Goal: Task Accomplishment & Management: Manage account settings

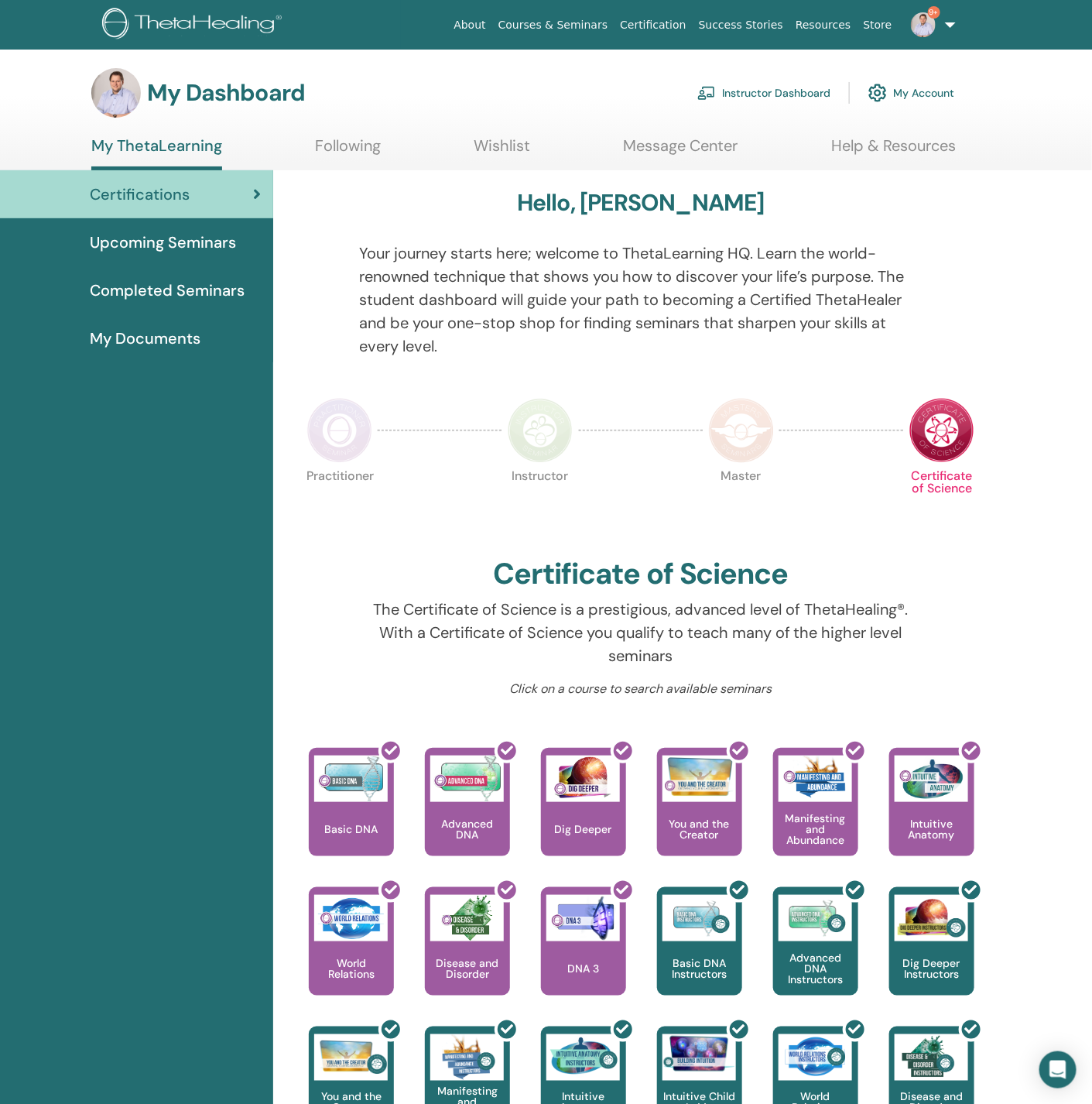
click at [916, 79] on link "My Account" at bounding box center [910, 93] width 85 height 34
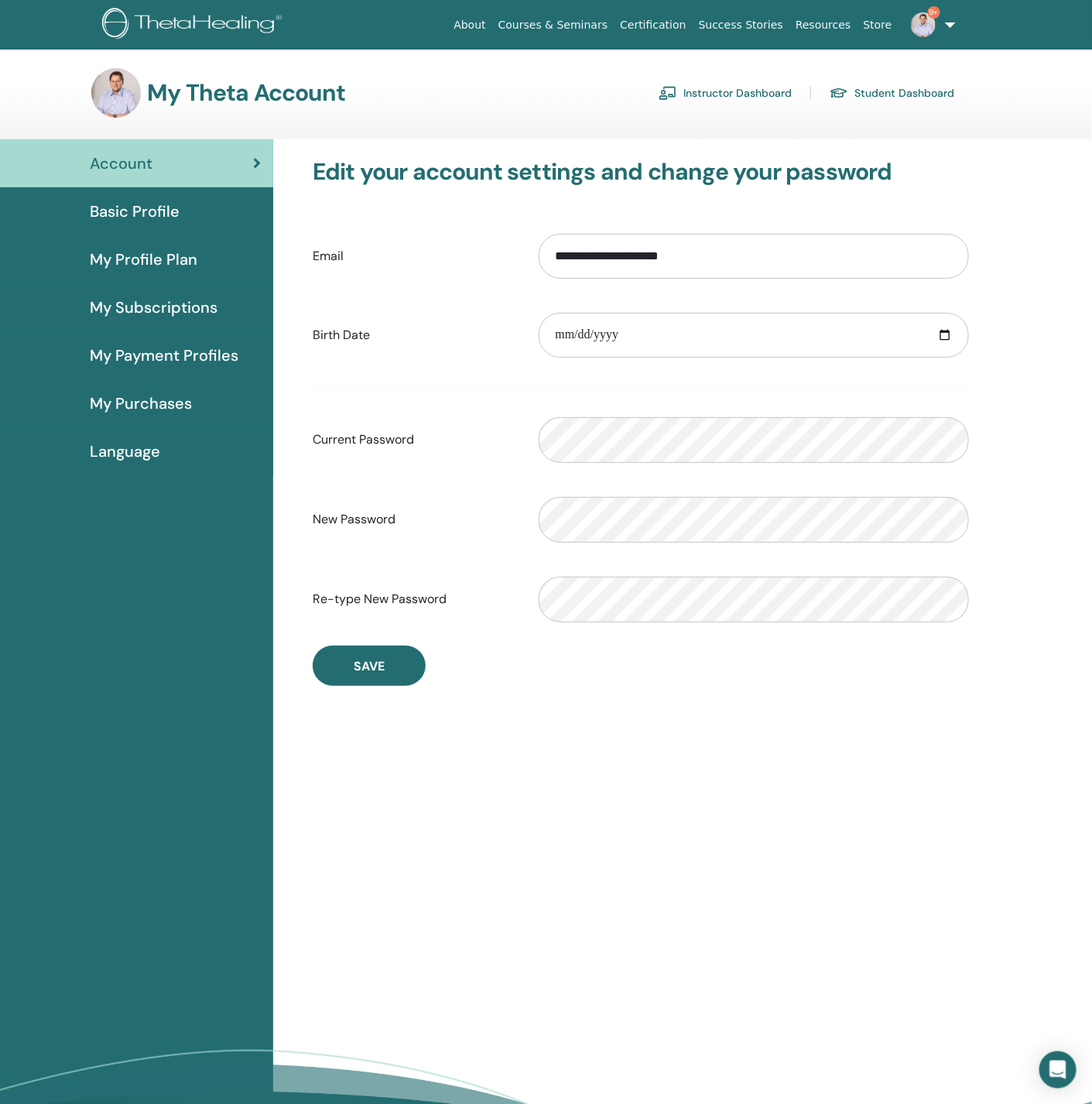
click at [748, 96] on link "Instructor Dashboard" at bounding box center [725, 93] width 133 height 25
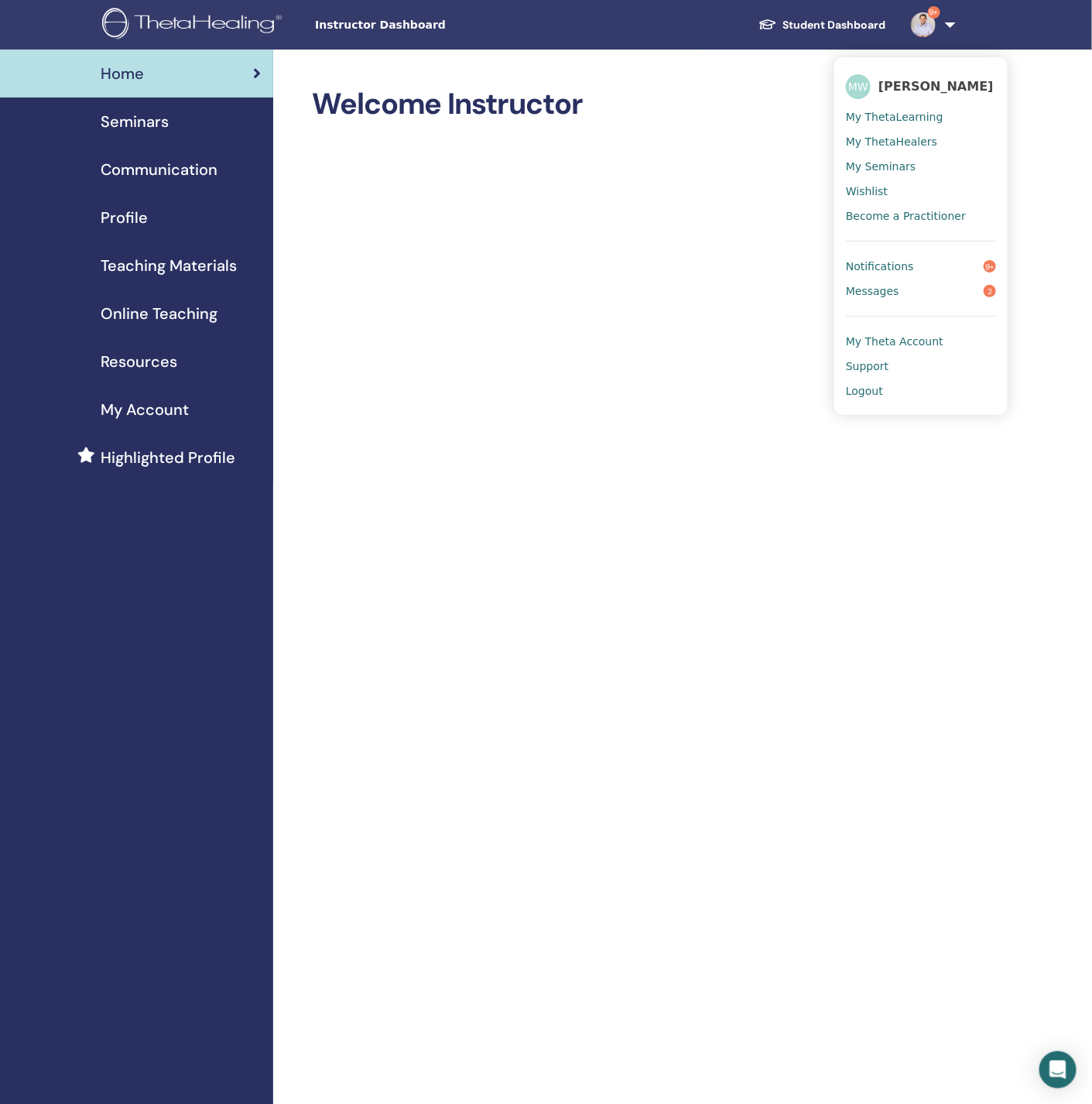
click at [349, 20] on span "Instructor Dashboard" at bounding box center [431, 25] width 232 height 16
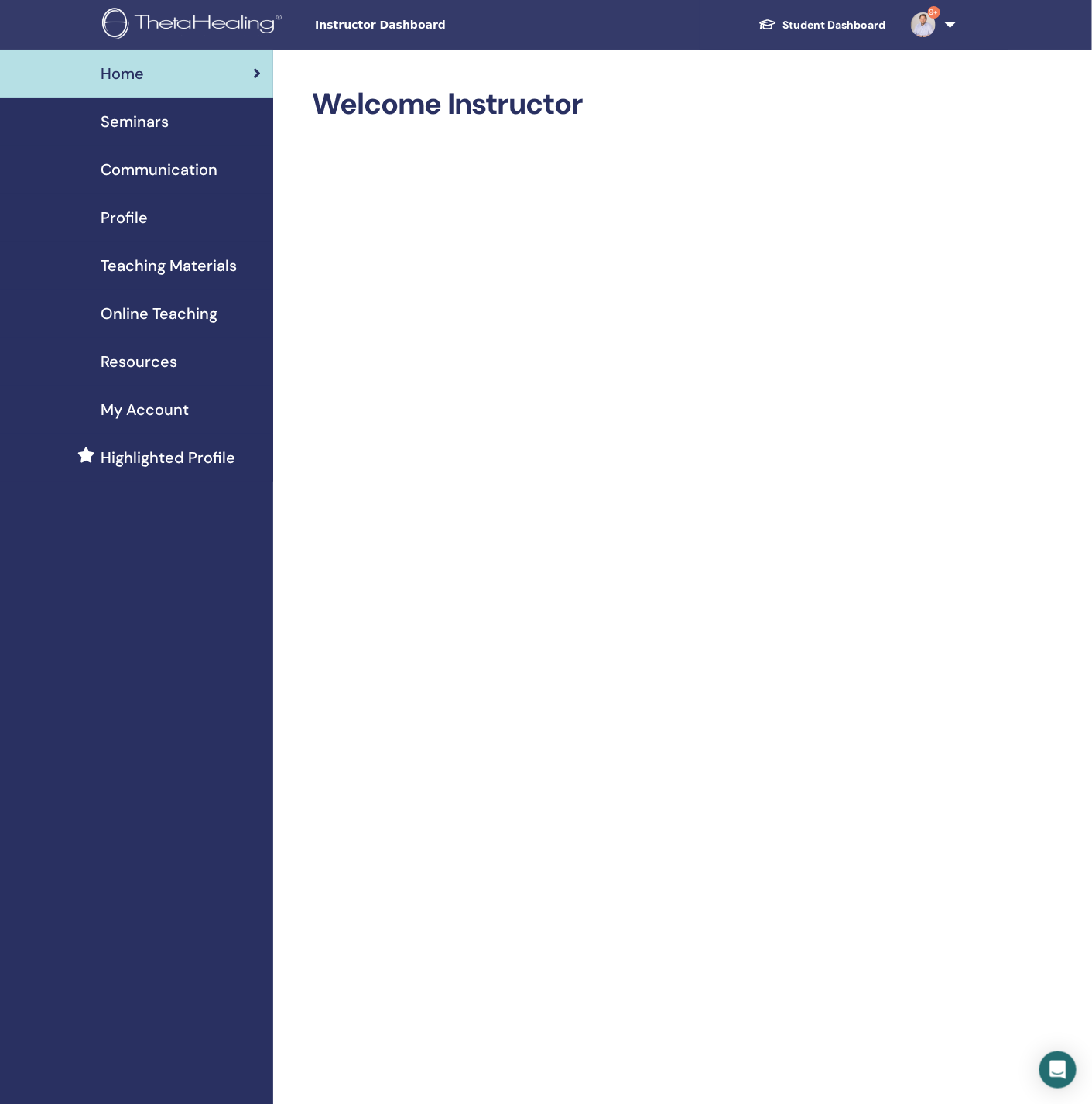
click at [175, 112] on div "Seminars" at bounding box center [137, 121] width 248 height 23
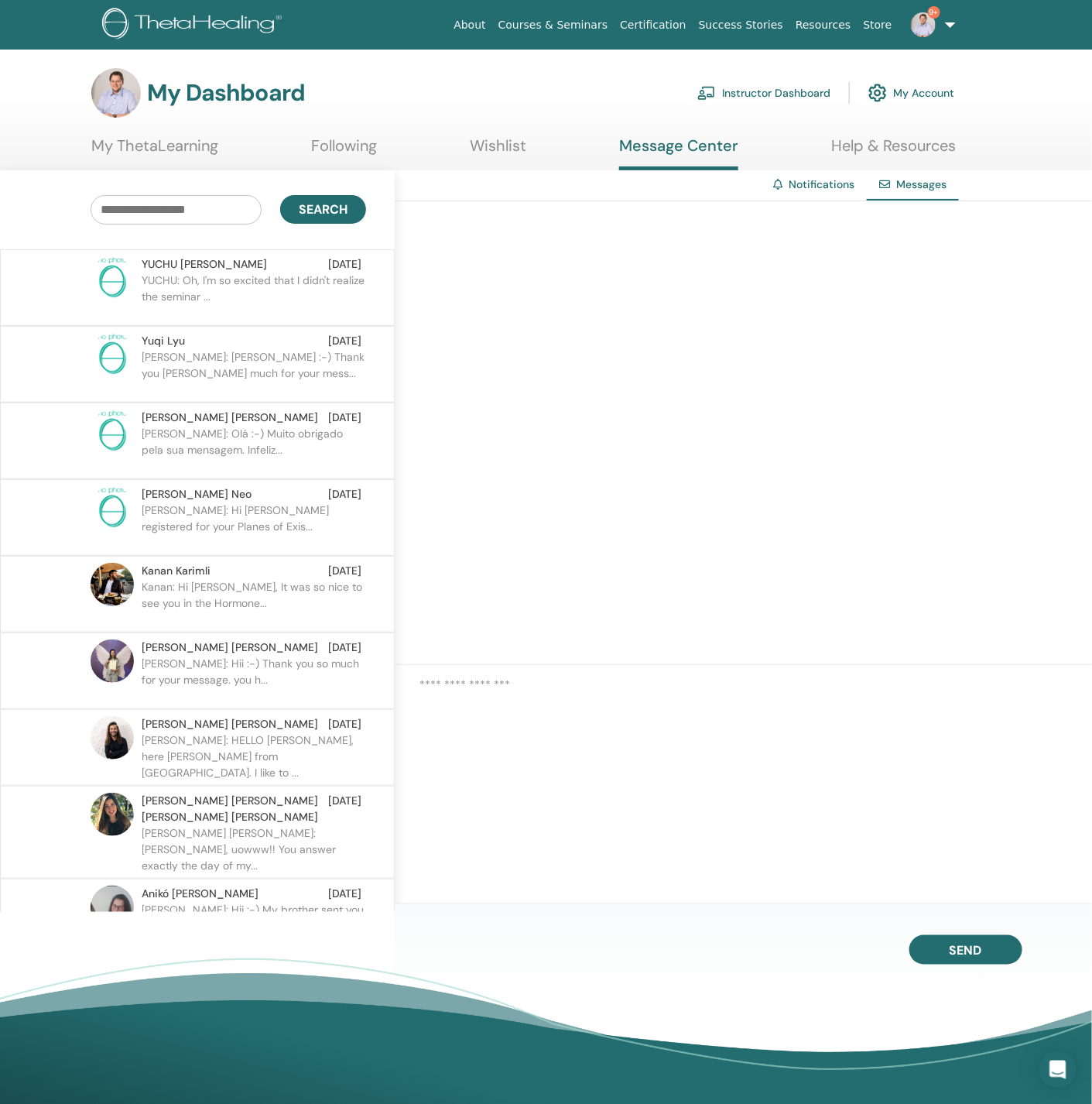
click at [261, 280] on p "YUCHU: Oh, I'm so excited that I didn't realize the seminar ..." at bounding box center [253, 296] width 224 height 47
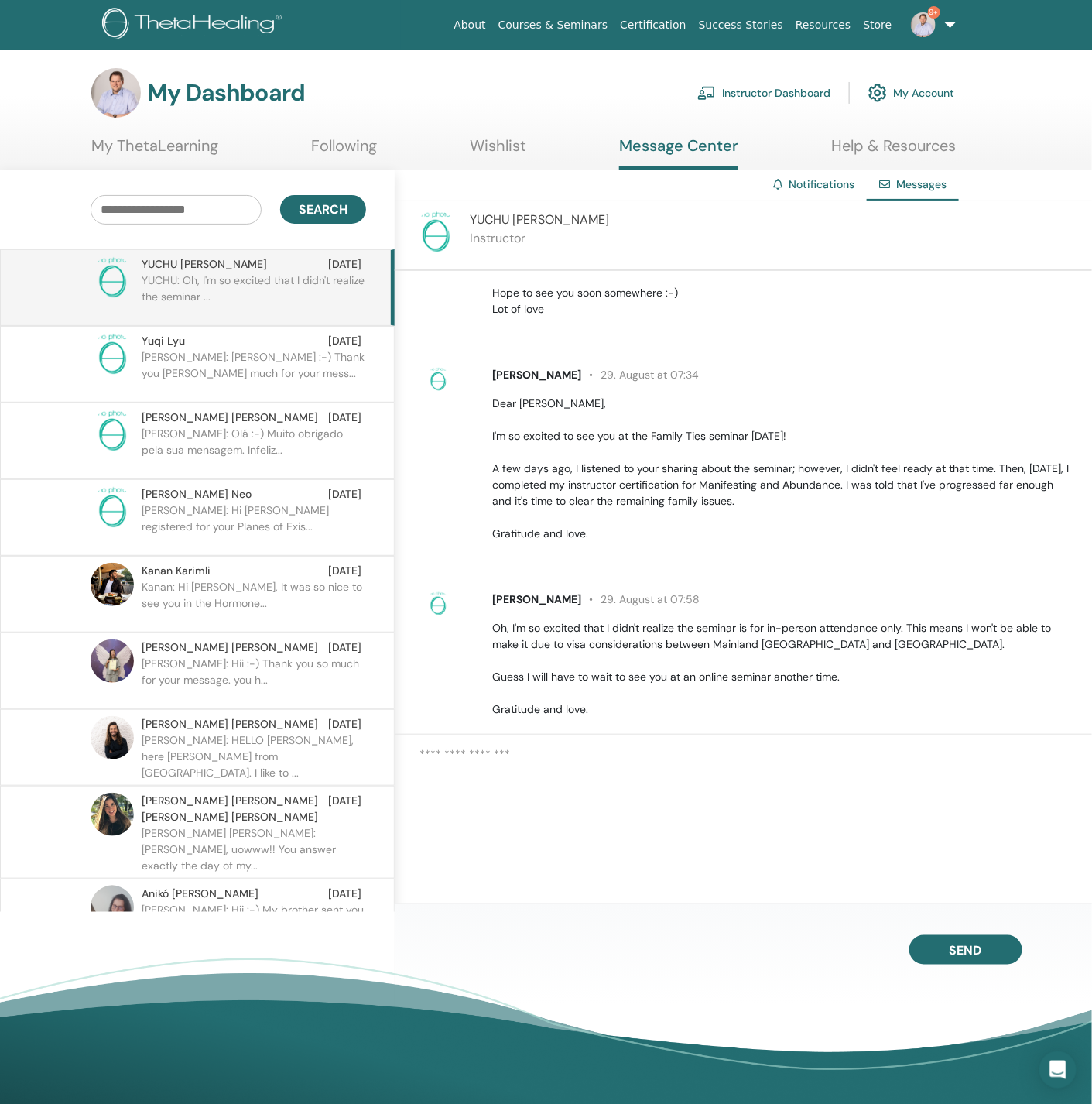
scroll to position [2055, 0]
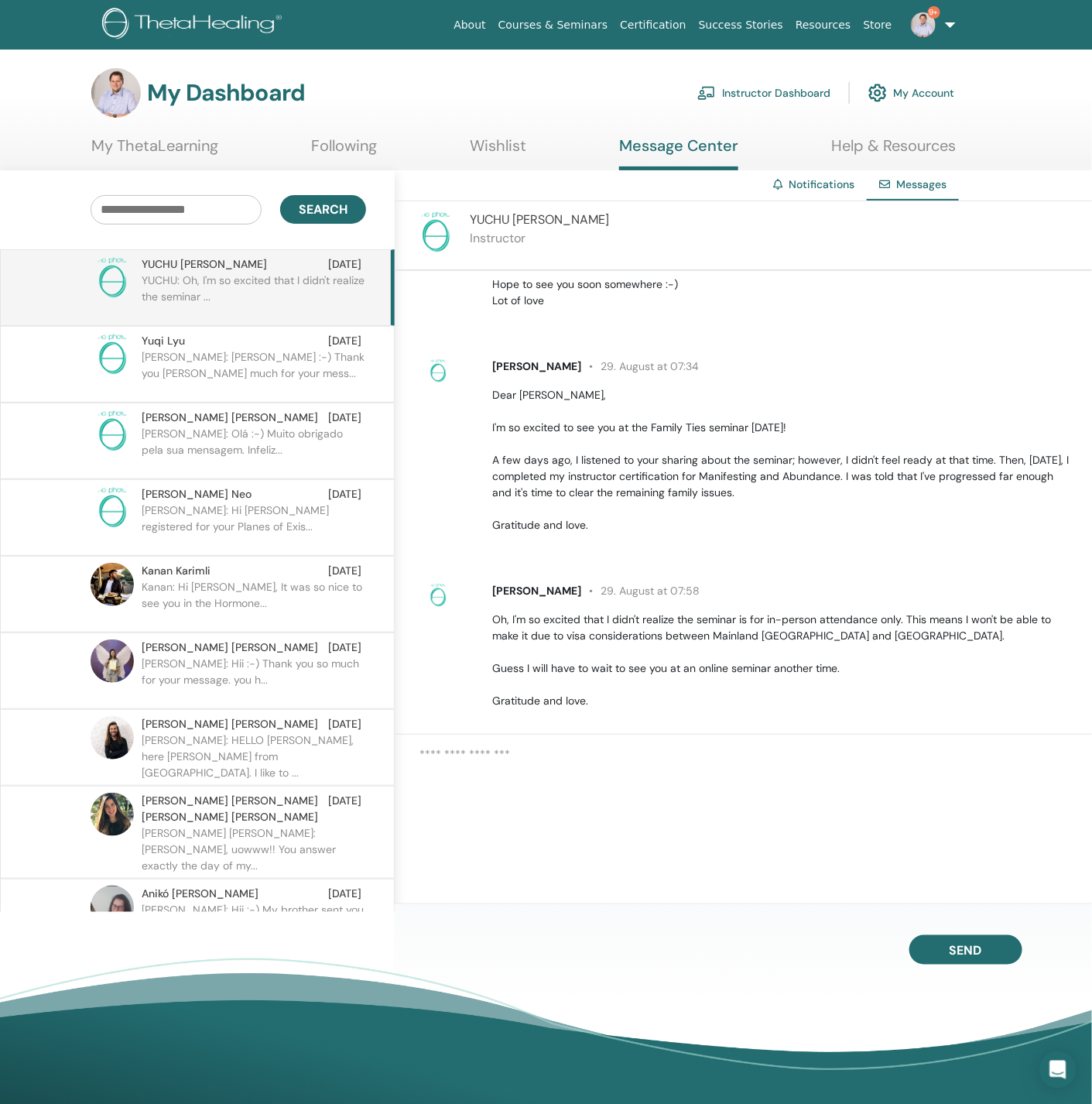
click at [637, 767] on textarea at bounding box center [756, 789] width 673 height 88
click at [289, 374] on p "Matthias: Hii Yuqi Lyu :-) Thank you soo much for your mess..." at bounding box center [253, 372] width 224 height 47
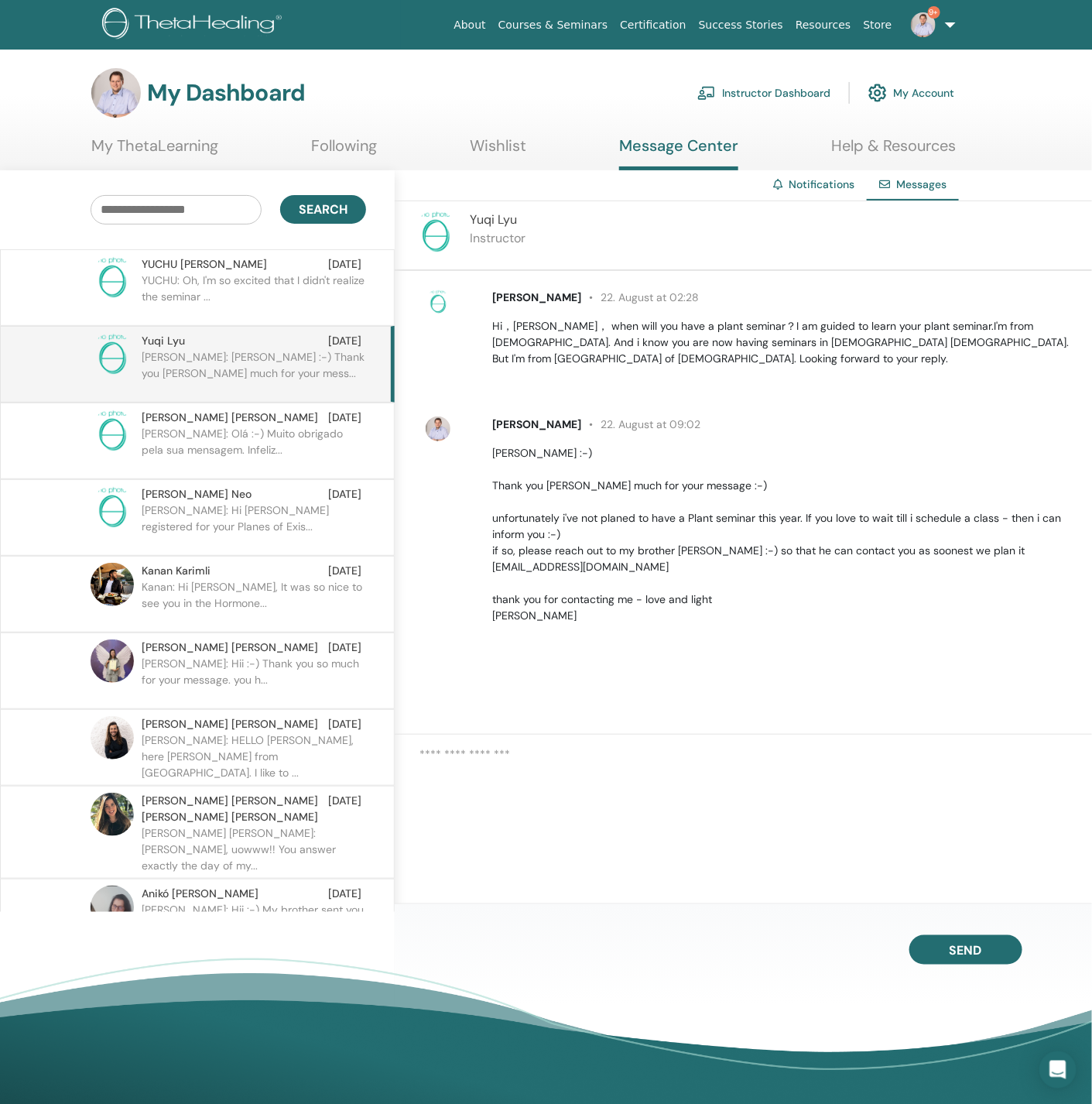
click at [241, 286] on p "YUCHU: Oh, I'm so excited that I didn't realize the seminar ..." at bounding box center [253, 296] width 224 height 47
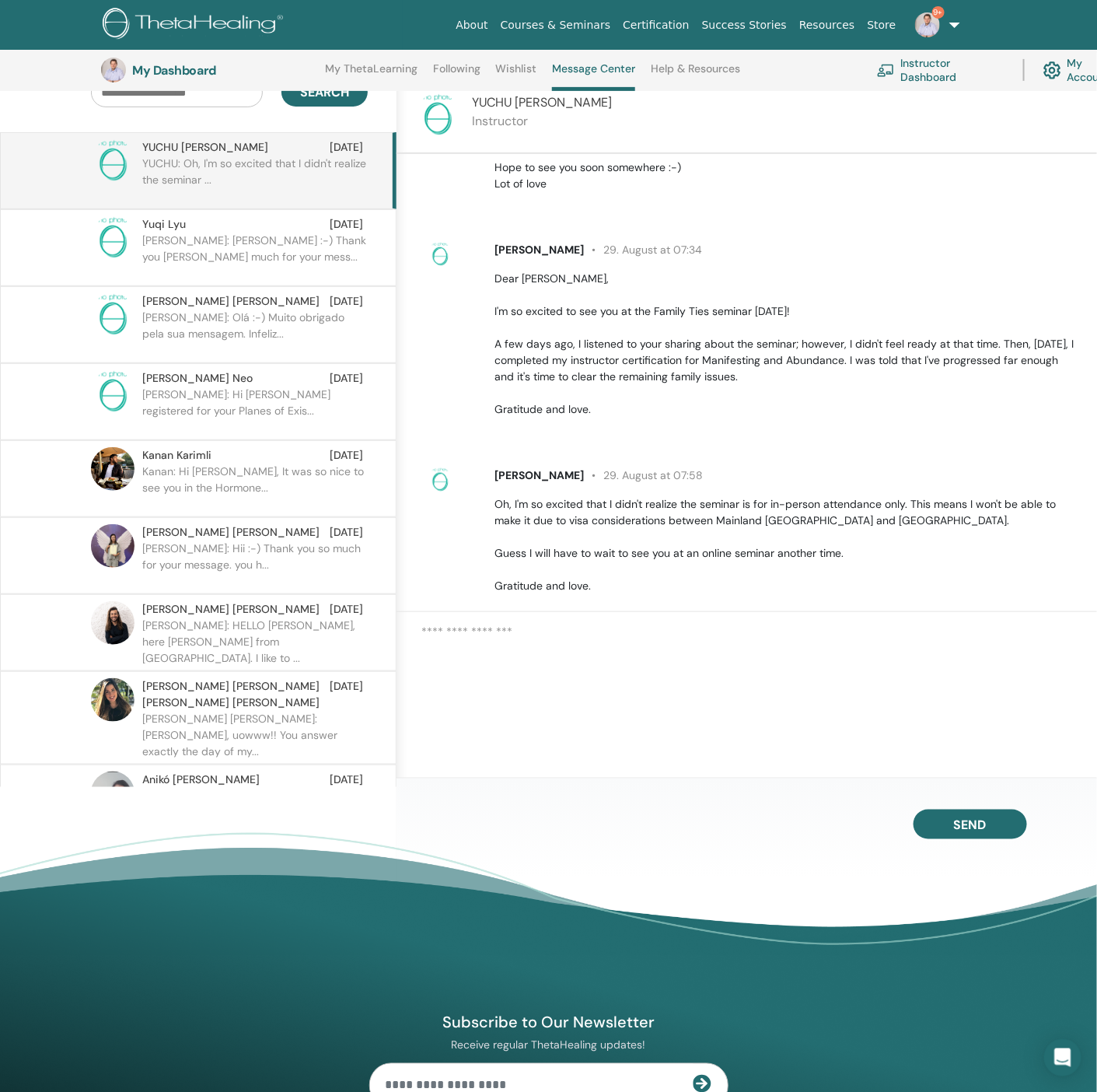
scroll to position [157, 0]
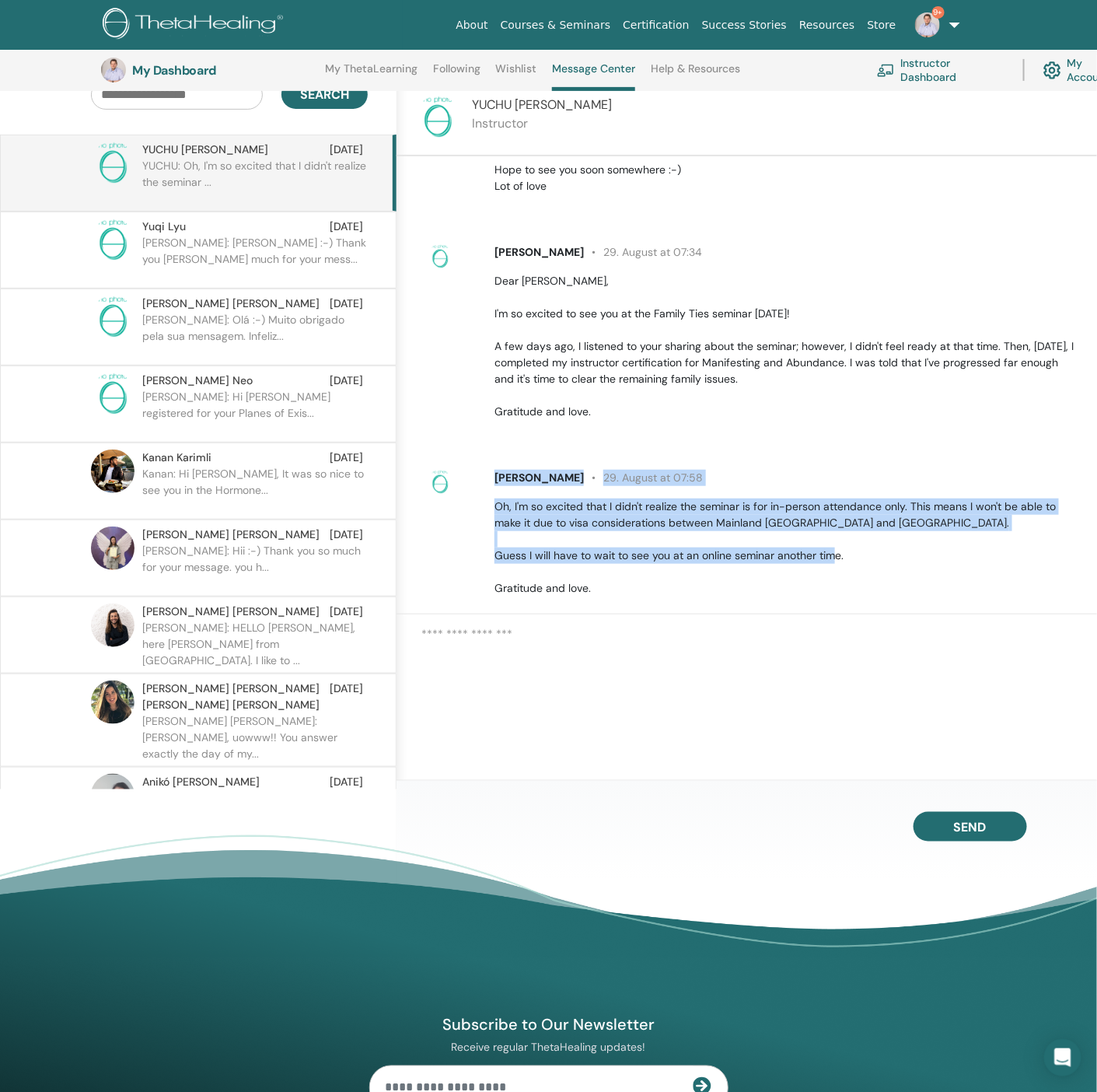
drag, startPoint x: 607, startPoint y: 567, endPoint x: 491, endPoint y: 457, distance: 159.9
click at [491, 470] on div "YUCHU TIAN 29. August at 07:58 Oh, I'm so excited that I didn't realize the sem…" at bounding box center [786, 533] width 608 height 127
copy div "YUCHU TIAN 29. August at 07:58 Oh, I'm so excited that I didn't realize the sem…"
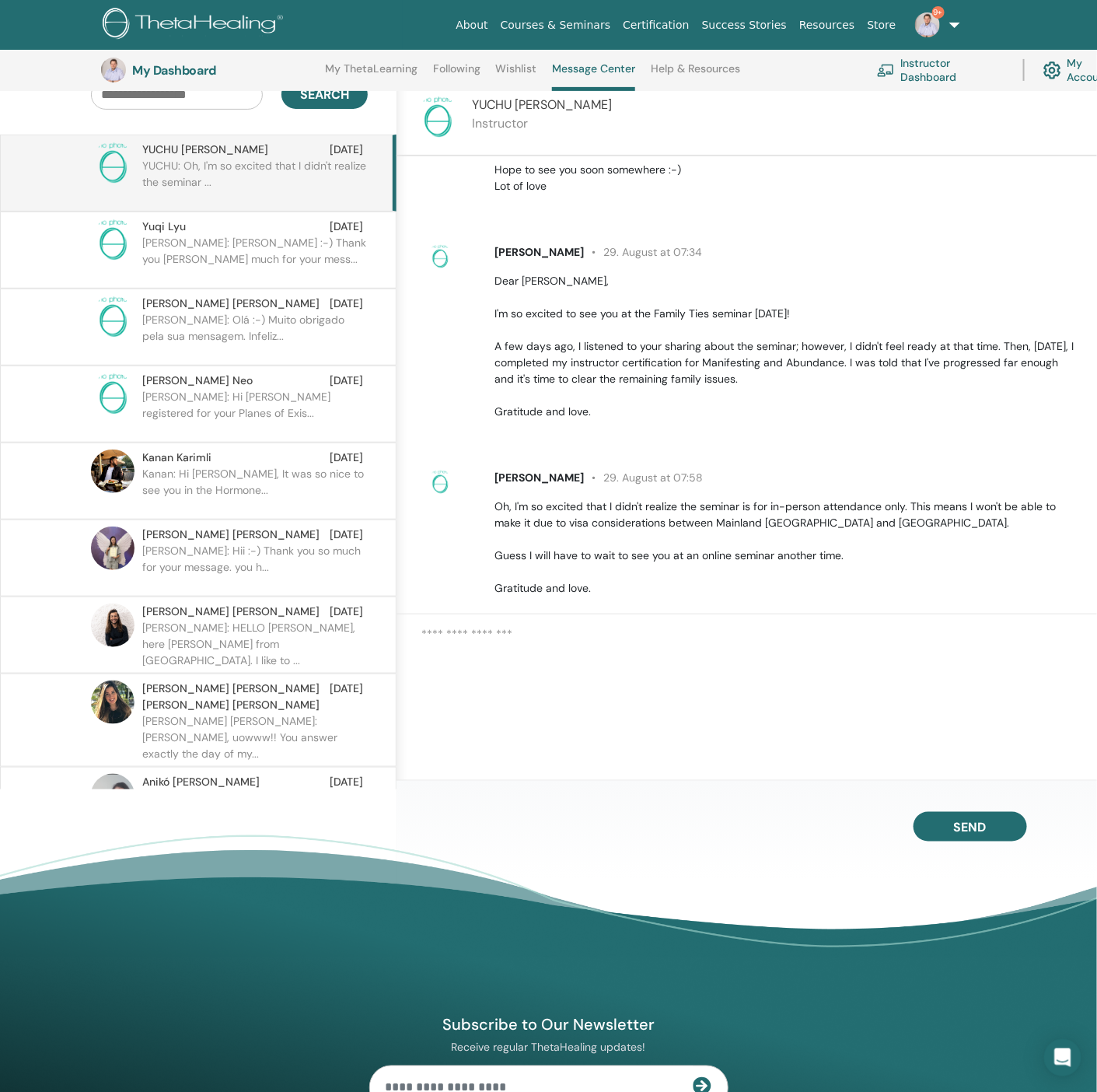
click at [502, 663] on textarea at bounding box center [759, 669] width 676 height 87
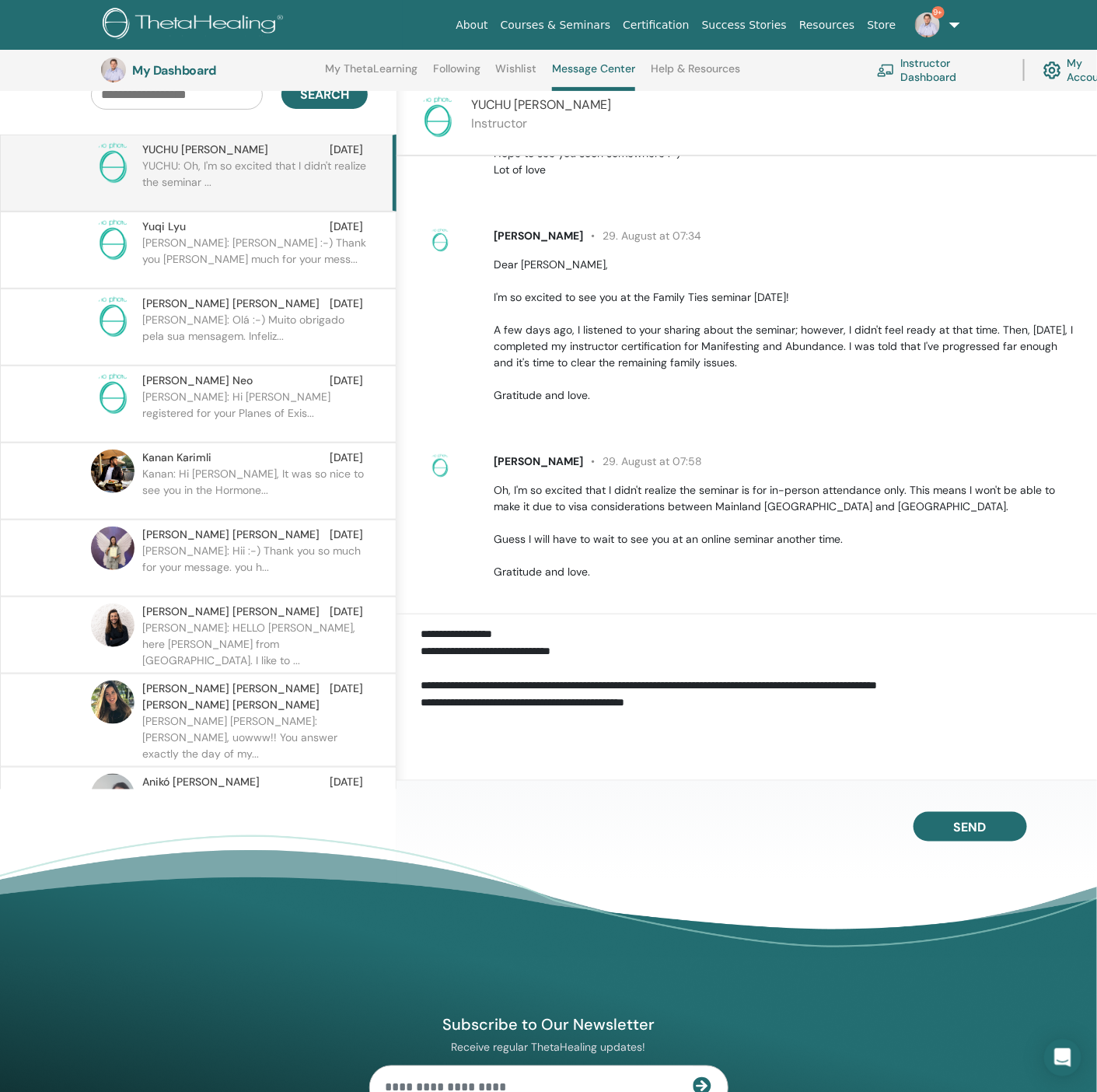
click at [691, 710] on textarea "**********" at bounding box center [759, 670] width 676 height 89
click at [699, 714] on textarea "**********" at bounding box center [759, 670] width 676 height 89
click at [709, 701] on textarea "**********" at bounding box center [759, 670] width 676 height 89
paste textarea "**********"
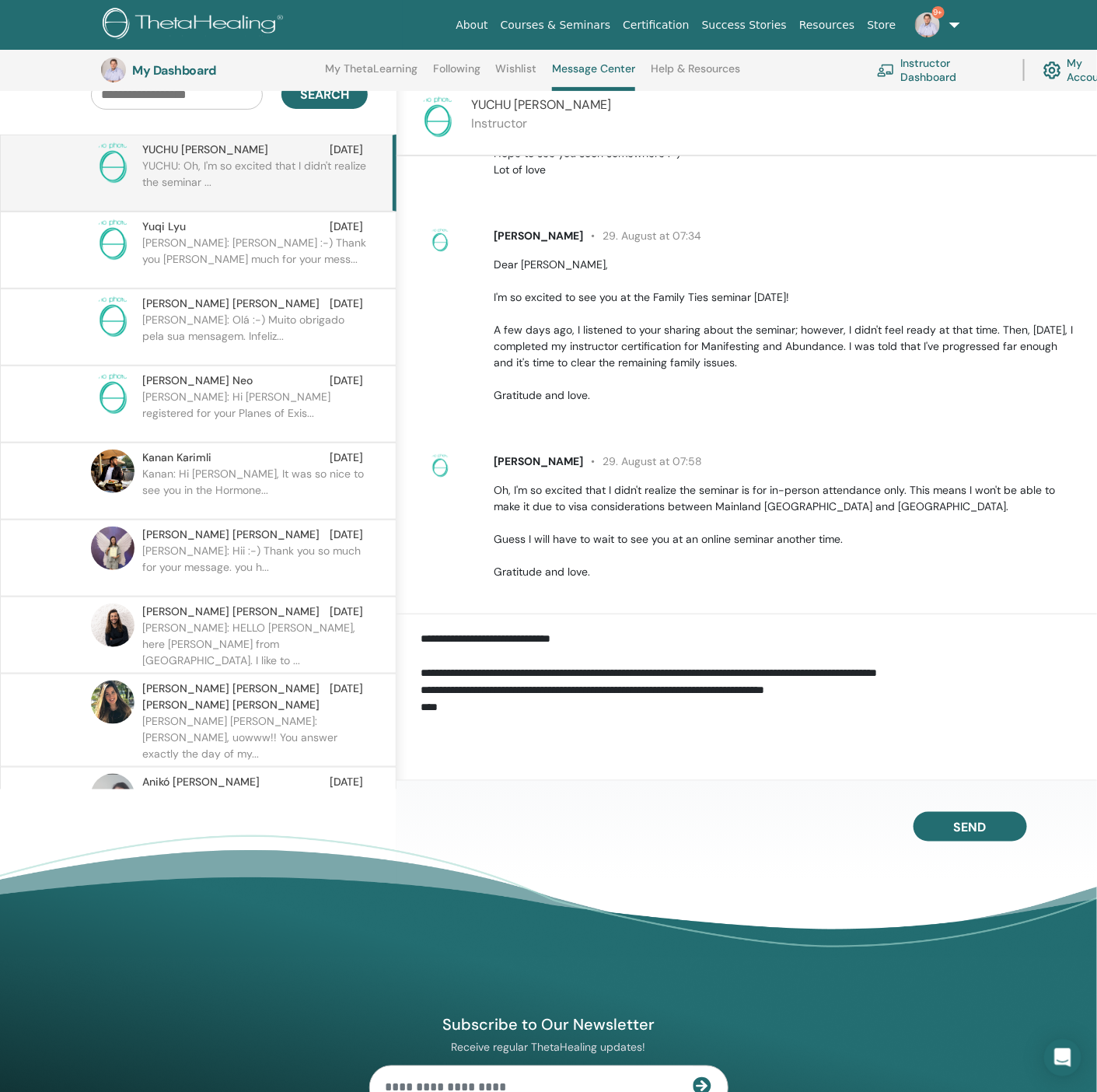
click at [539, 723] on div "**********" at bounding box center [747, 669] width 701 height 108
drag, startPoint x: 546, startPoint y: 719, endPoint x: 550, endPoint y: 707, distance: 12.6
click at [548, 710] on textarea "**********" at bounding box center [759, 670] width 676 height 89
paste textarea "**********"
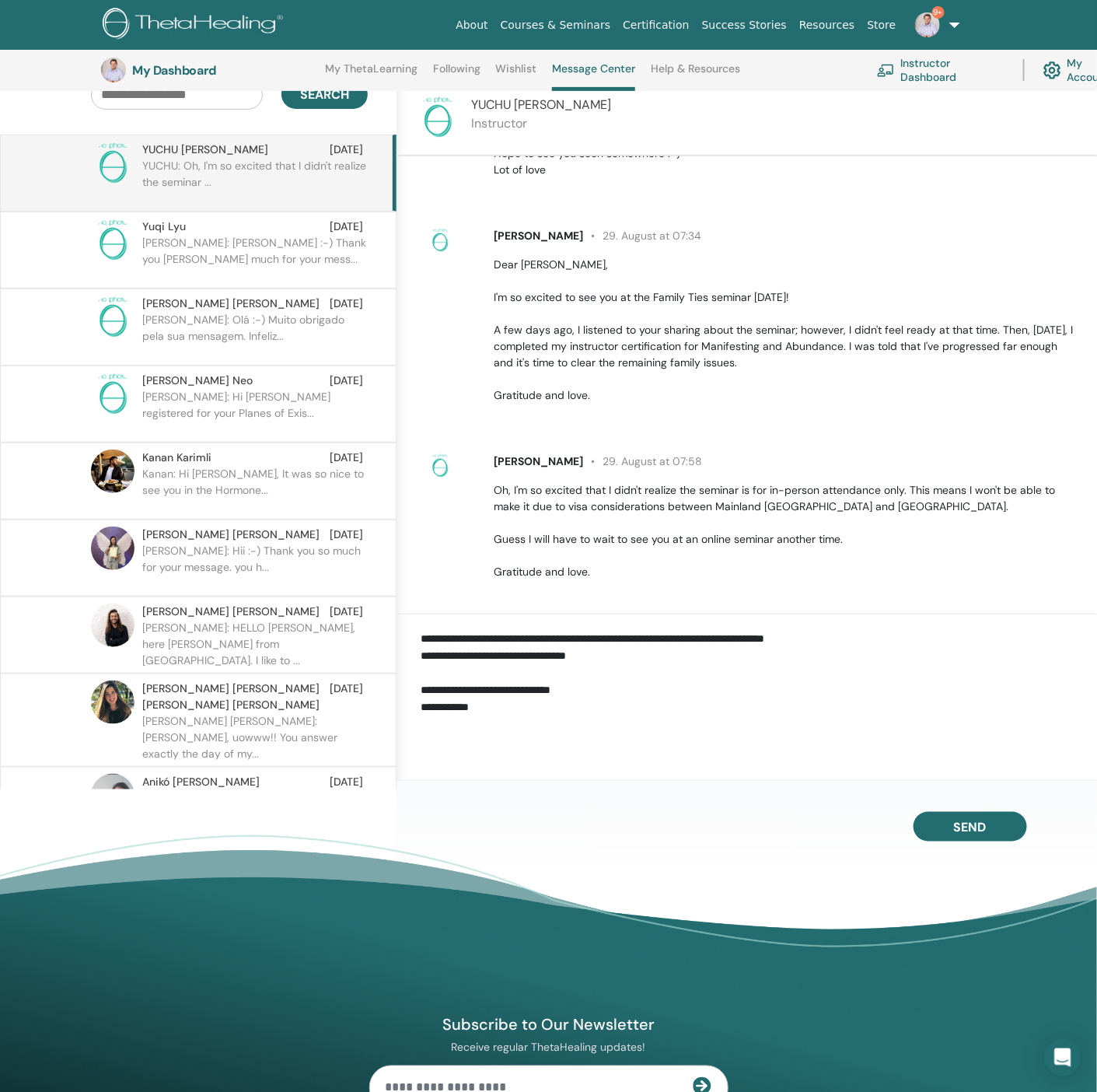
scroll to position [81, 0]
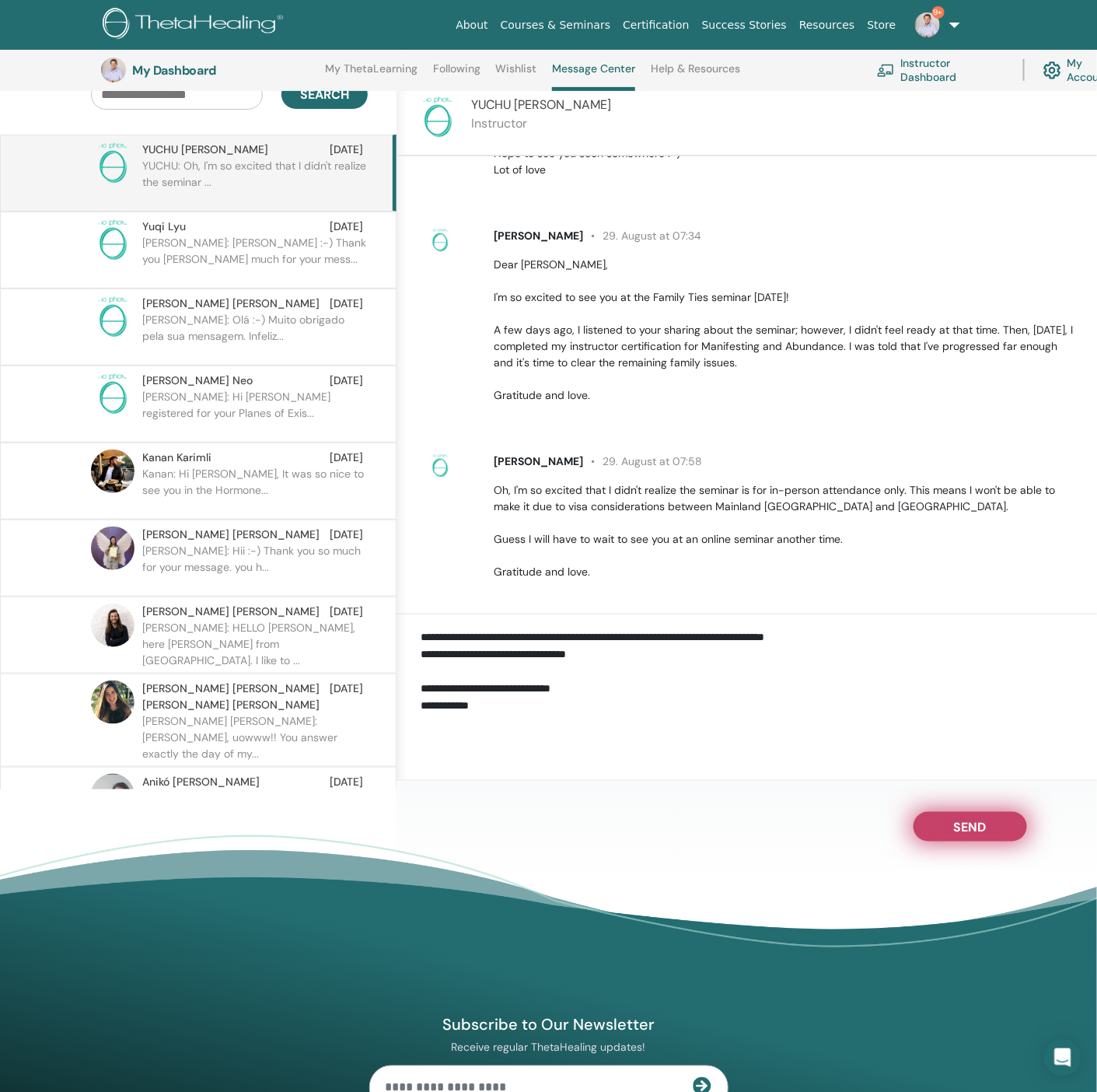
type textarea "**********"
click at [943, 838] on button "Send" at bounding box center [970, 826] width 114 height 30
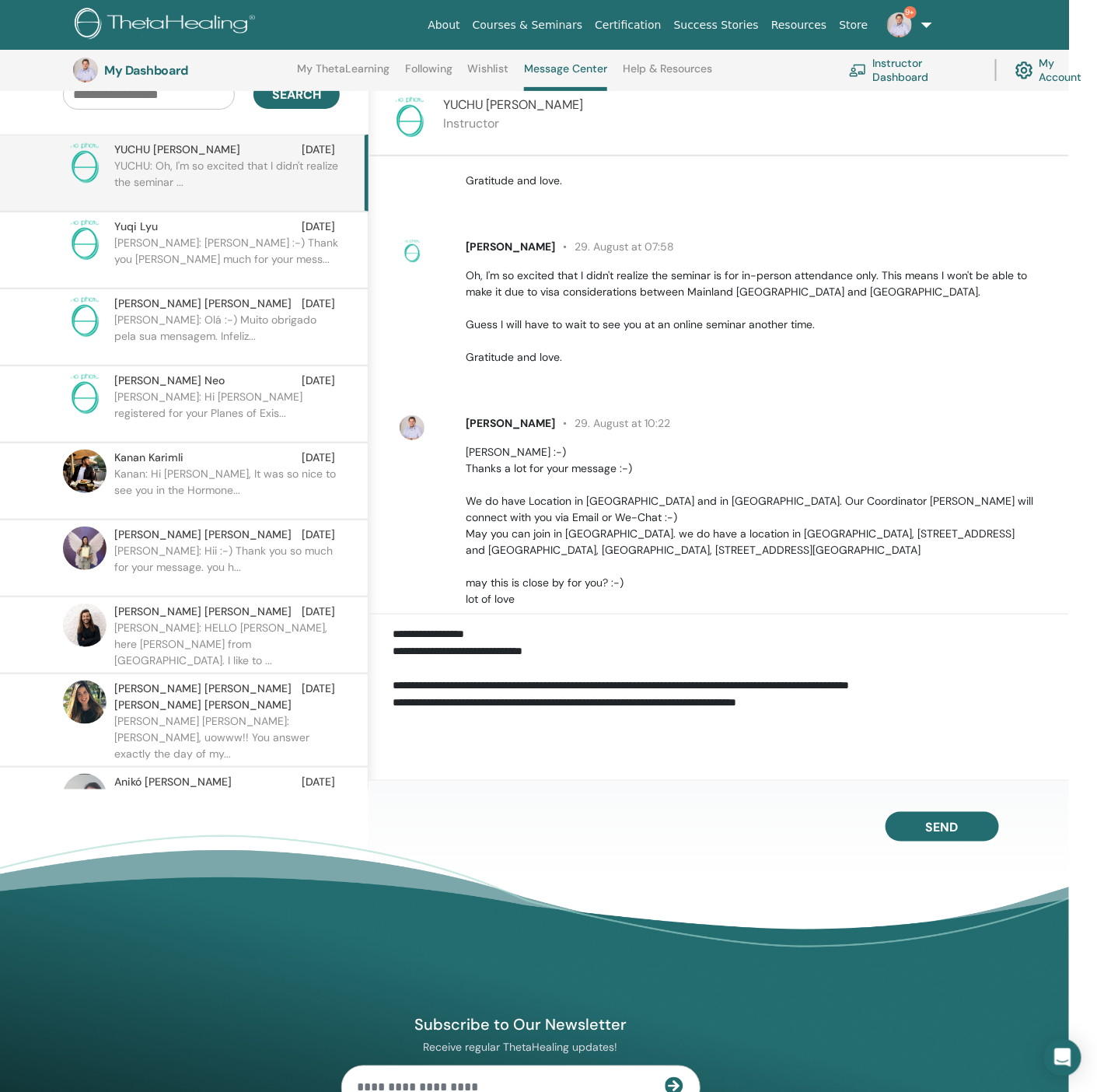
scroll to position [2306, 0]
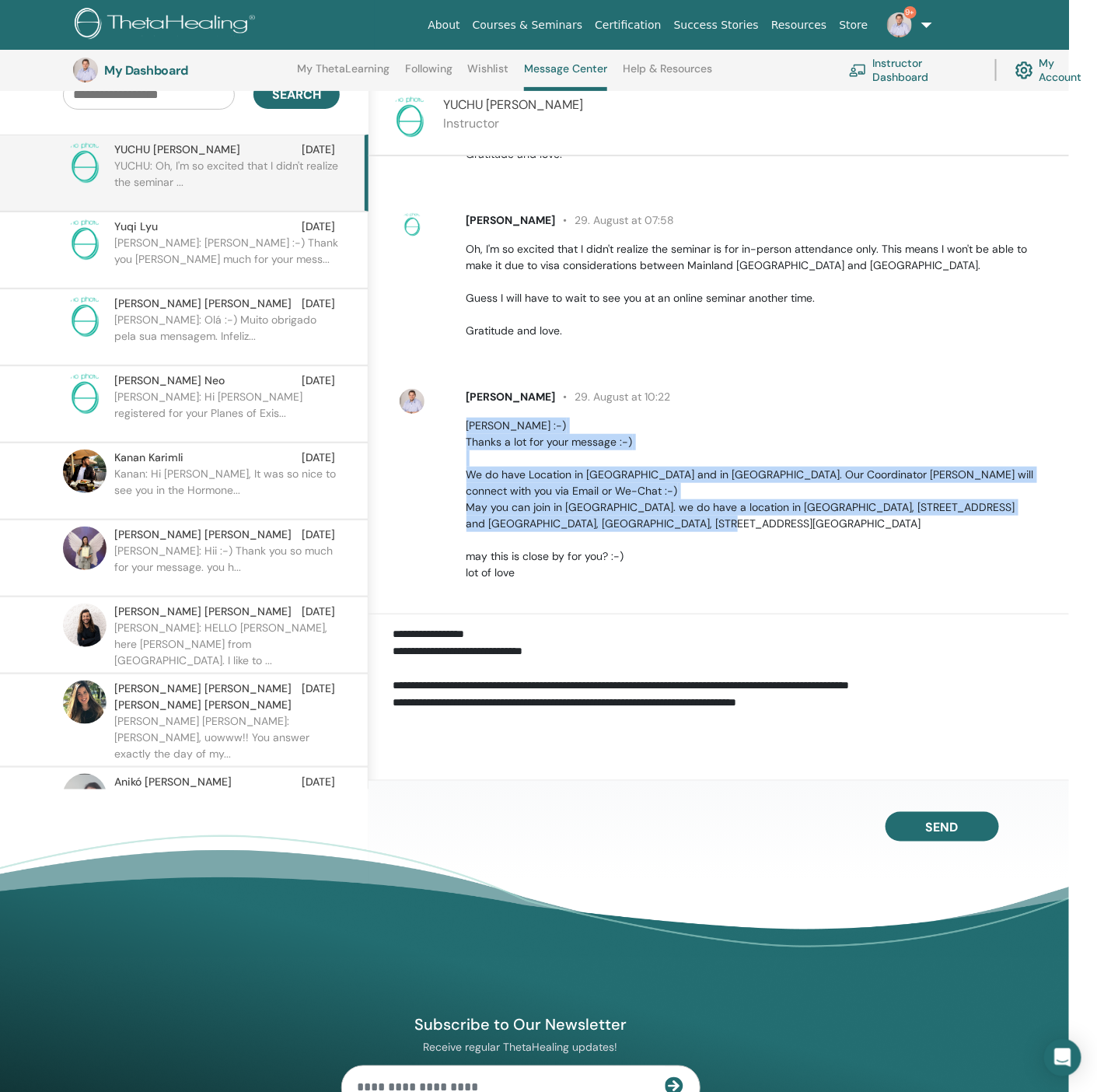
drag, startPoint x: 548, startPoint y: 567, endPoint x: 457, endPoint y: 414, distance: 178.0
click at [457, 414] on div "Matthias Wirth 29. August at 10:22 Hii Yuchu Tian :-) Thanks a lot for your mes…" at bounding box center [758, 485] width 608 height 192
copy p "Hii Yuchu Tian :-) Thanks a lot for your message :-) We do have Location in Tai…"
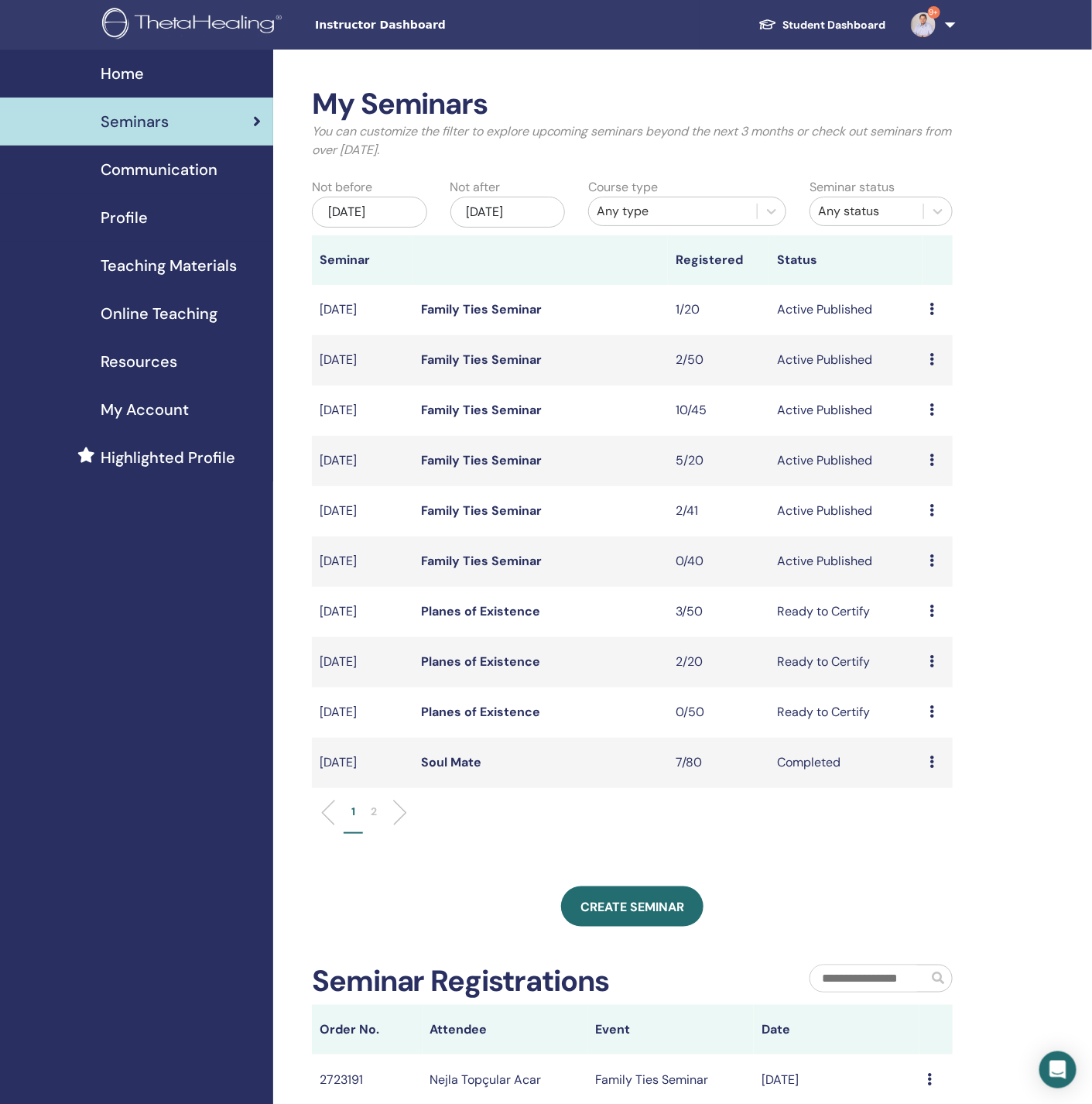
click at [512, 355] on link "Family Ties Seminar" at bounding box center [481, 360] width 121 height 16
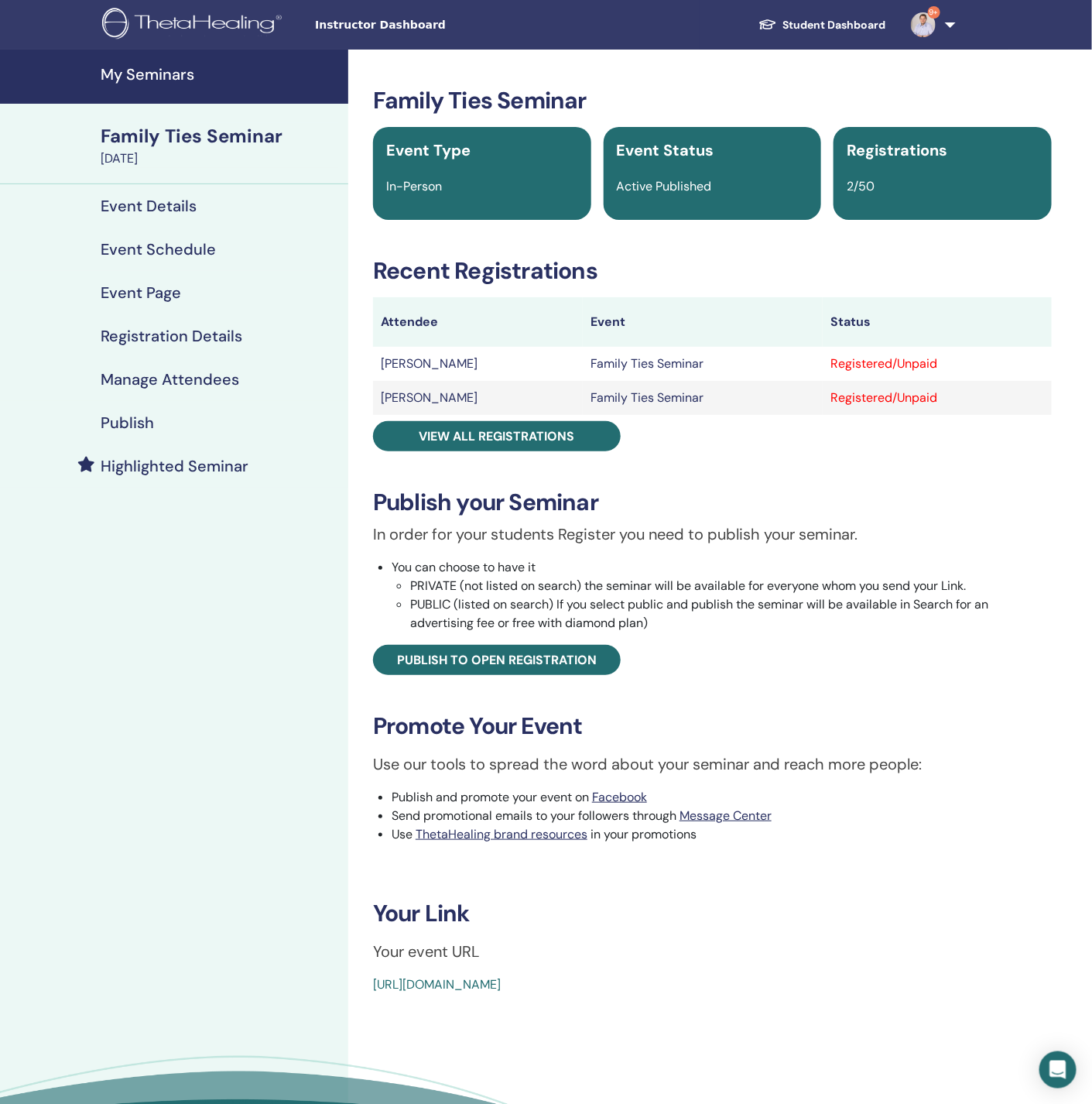
click at [232, 363] on link "Manage Attendees" at bounding box center [174, 379] width 348 height 43
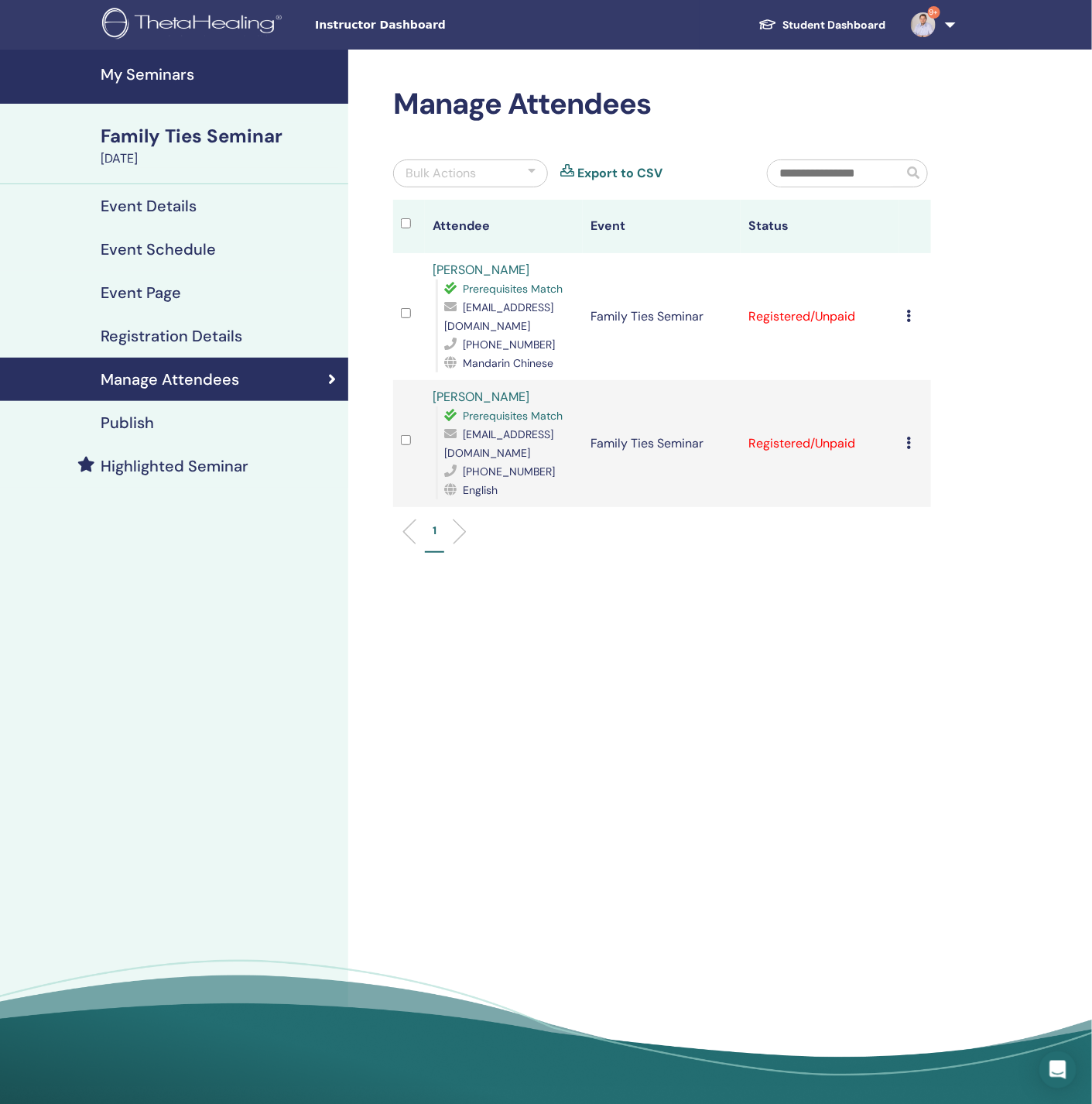
click at [514, 309] on span "3364141692@qq.com" at bounding box center [498, 317] width 109 height 32
copy span "3364141692@qq.com"
click at [911, 310] on icon at bounding box center [909, 316] width 4 height 13
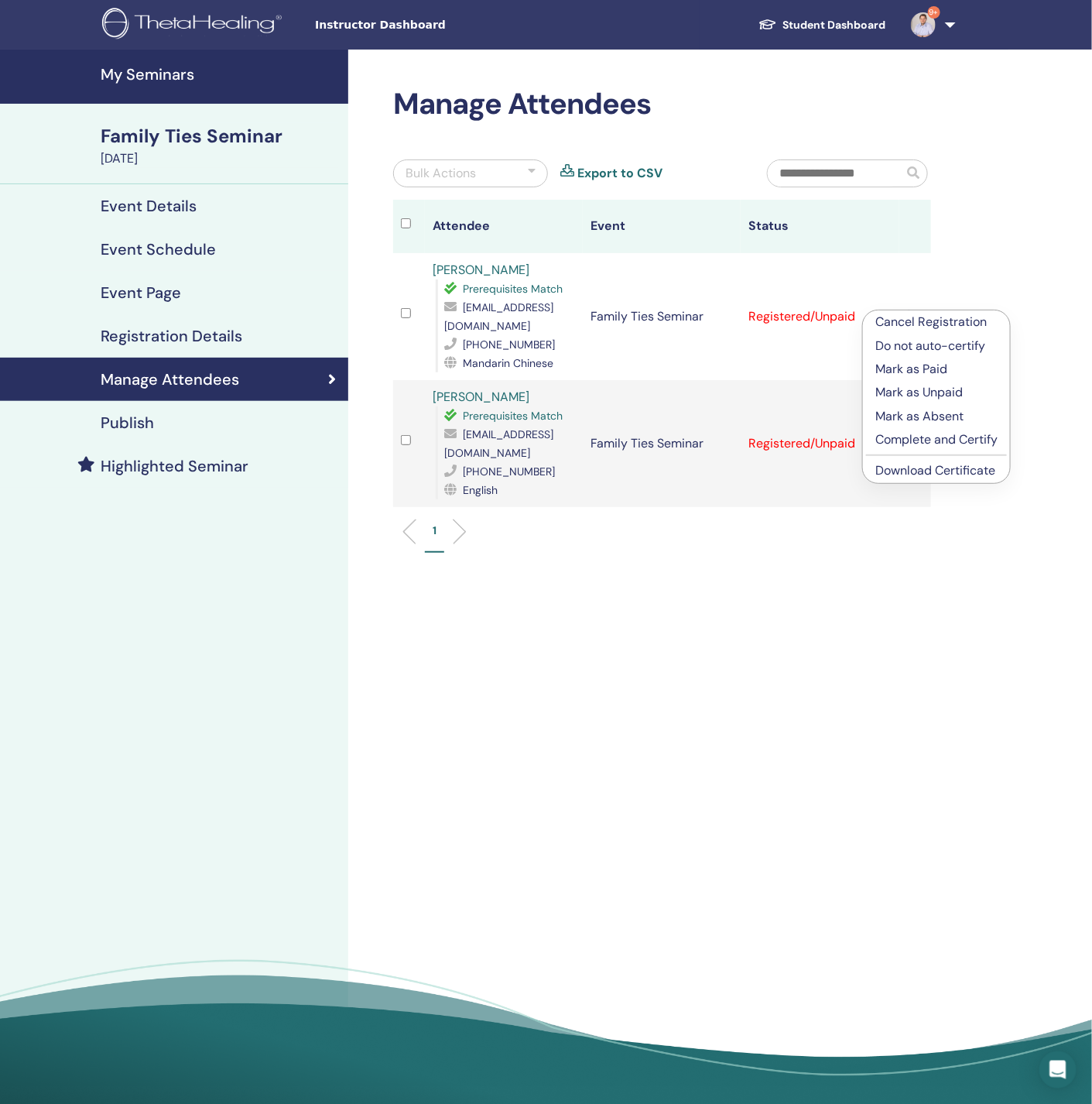
click at [917, 471] on link "Download Certificate" at bounding box center [935, 471] width 120 height 16
click at [911, 436] on icon at bounding box center [909, 443] width 4 height 13
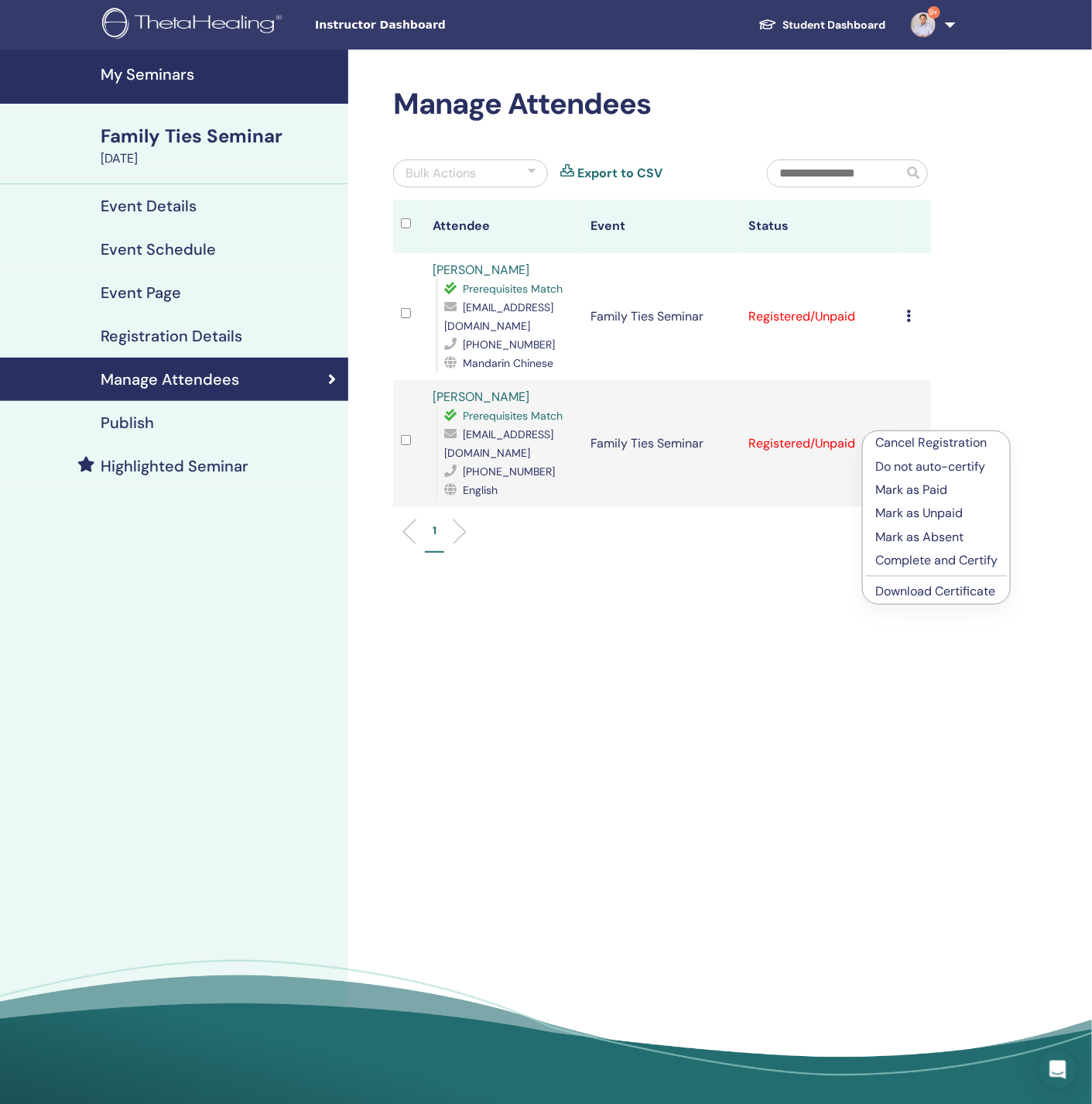
click at [932, 588] on link "Download Certificate" at bounding box center [935, 591] width 120 height 16
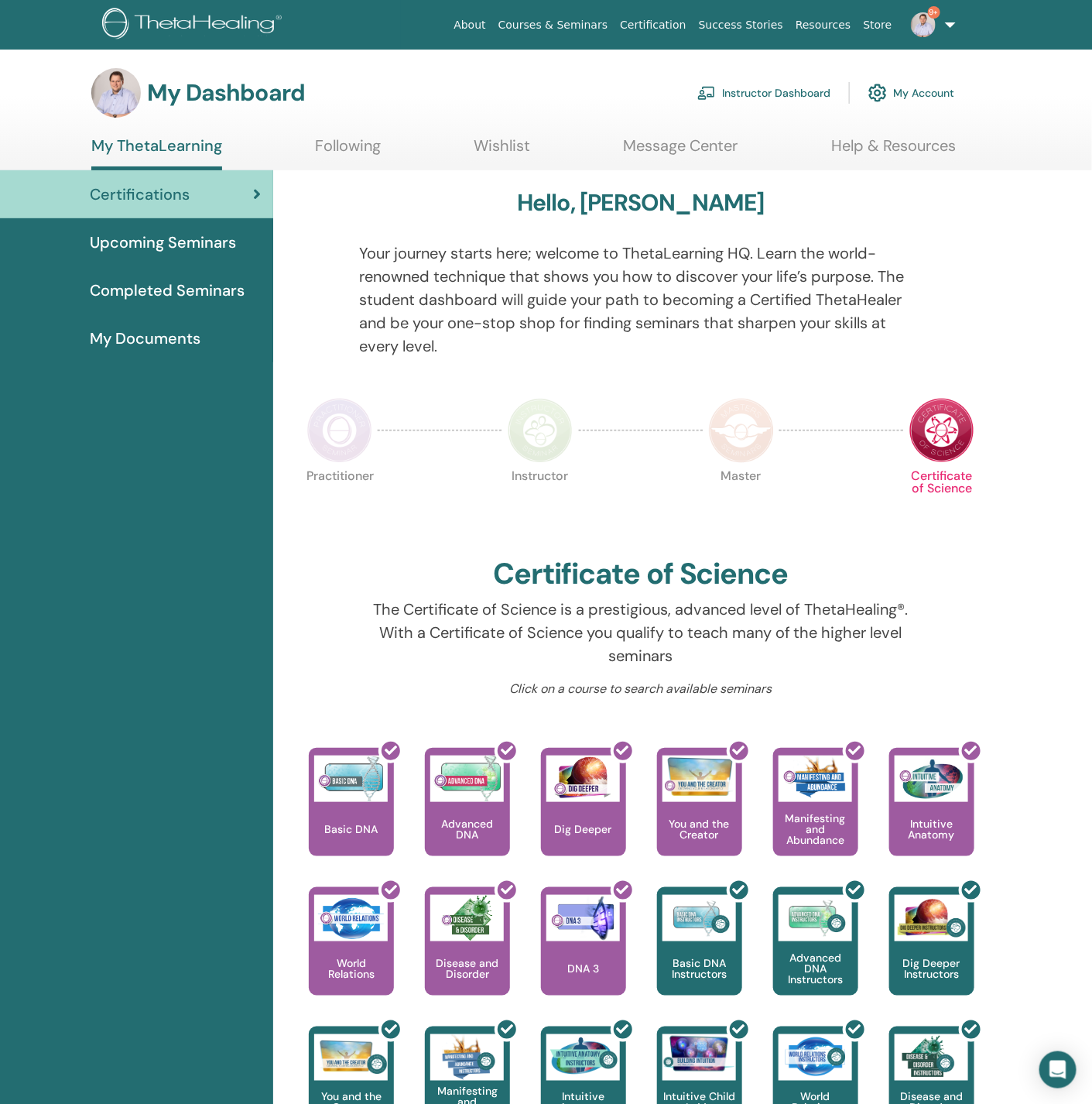
drag, startPoint x: 0, startPoint y: 0, endPoint x: 773, endPoint y: 81, distance: 777.2
click at [773, 81] on link "Instructor Dashboard" at bounding box center [764, 93] width 133 height 34
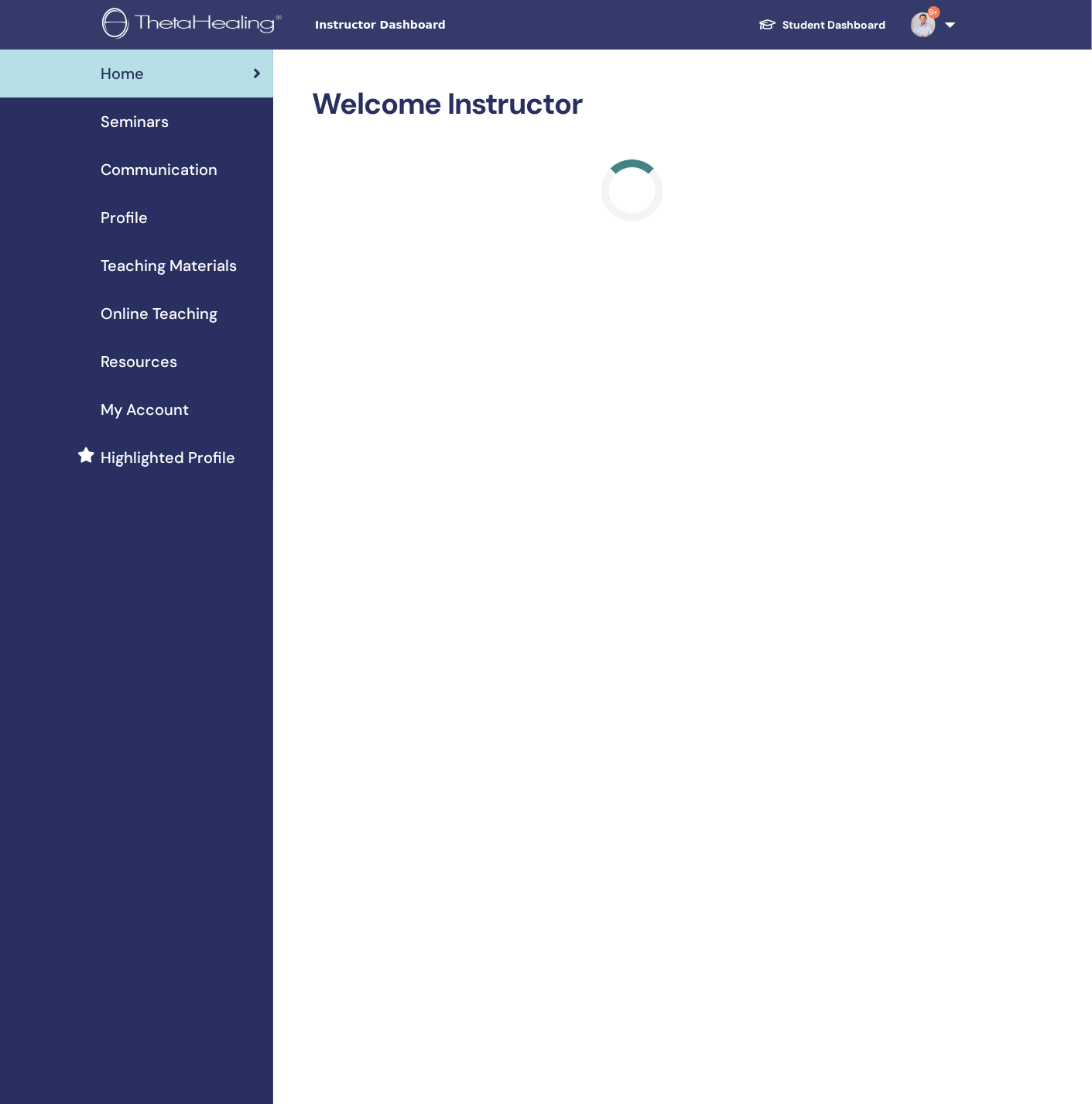
click at [149, 130] on span "Seminars" at bounding box center [135, 121] width 68 height 23
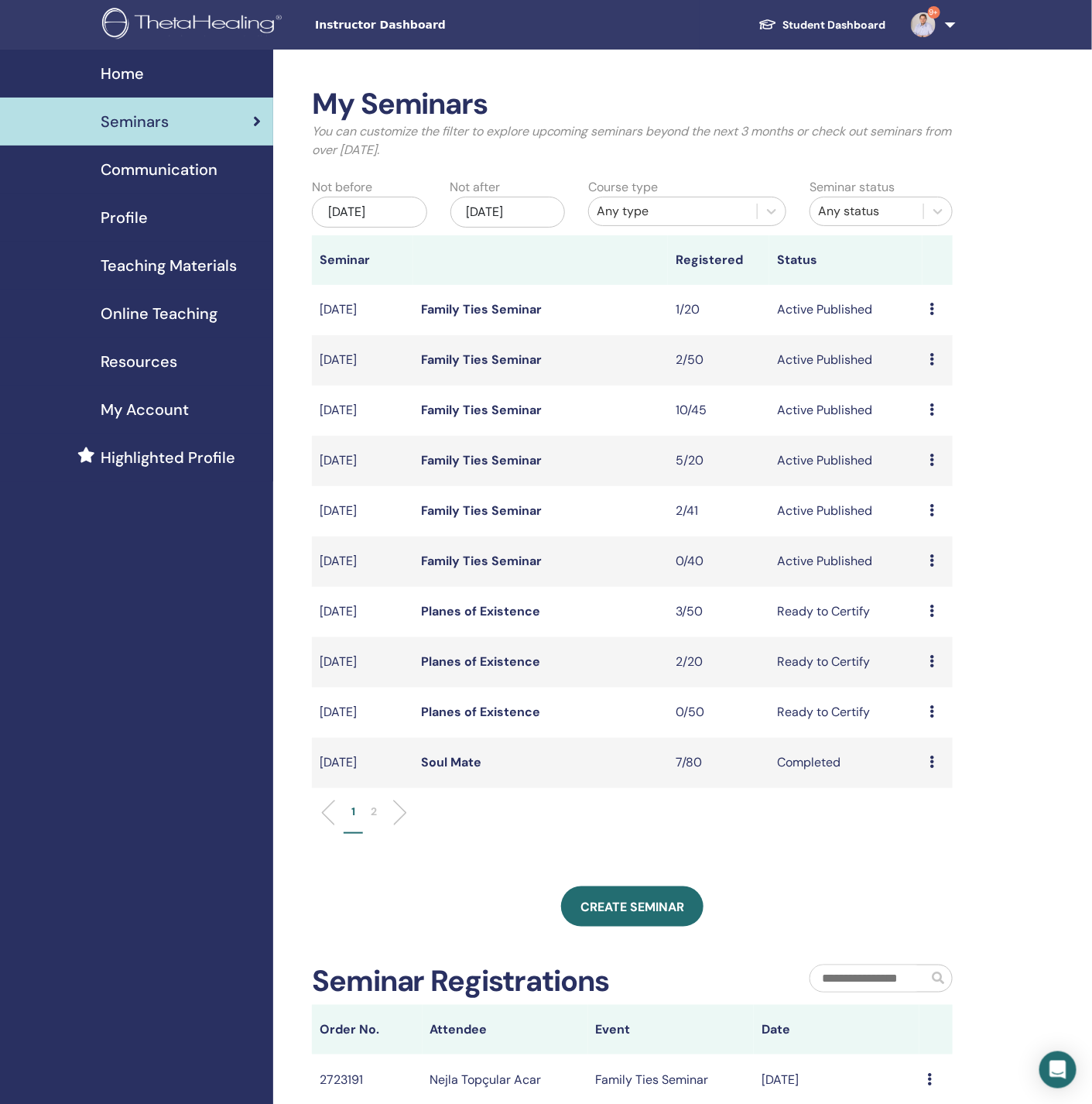
click at [474, 357] on link "Family Ties Seminar" at bounding box center [481, 360] width 121 height 16
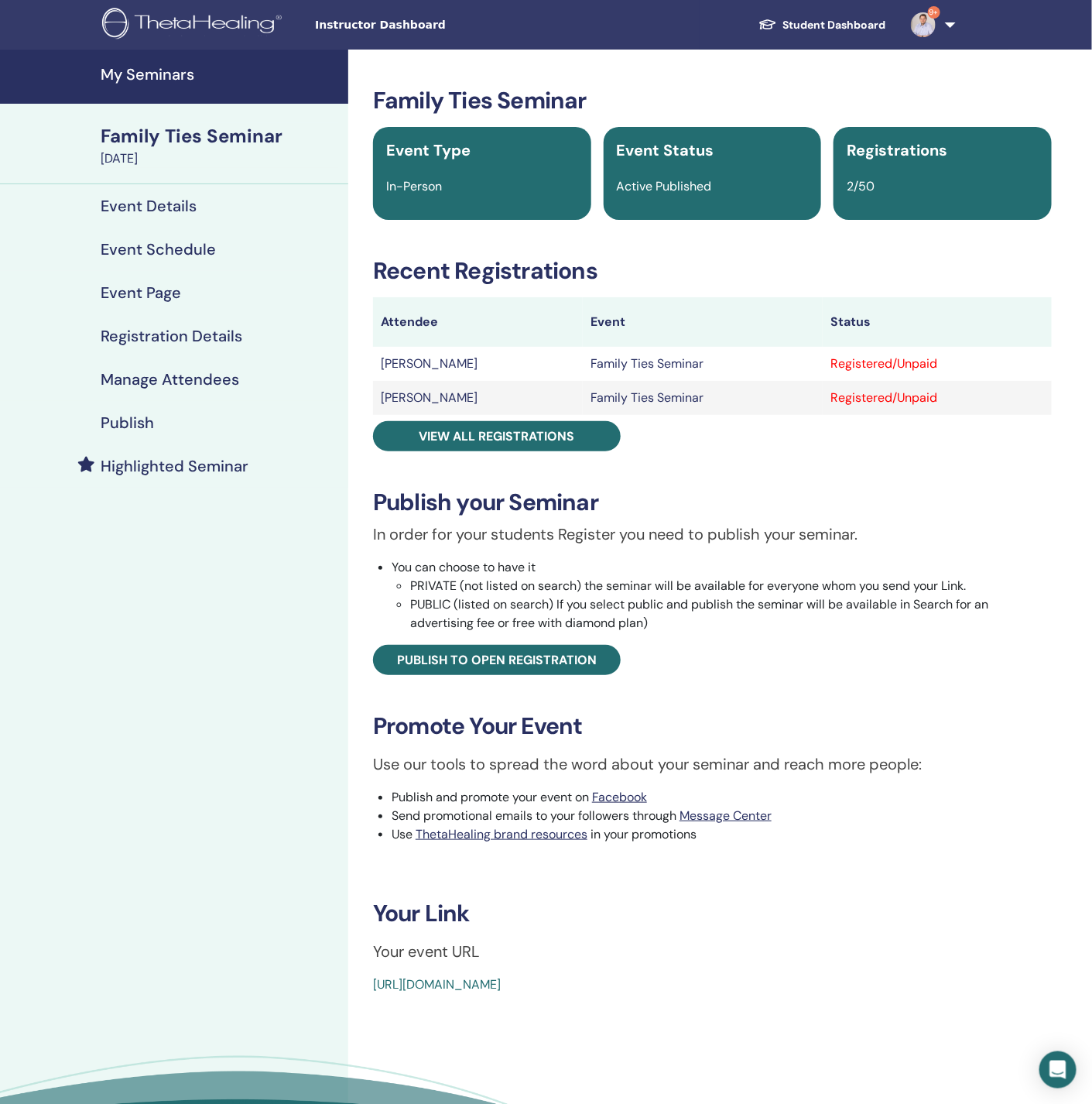
click at [114, 67] on h4 "My Seminars" at bounding box center [219, 74] width 238 height 19
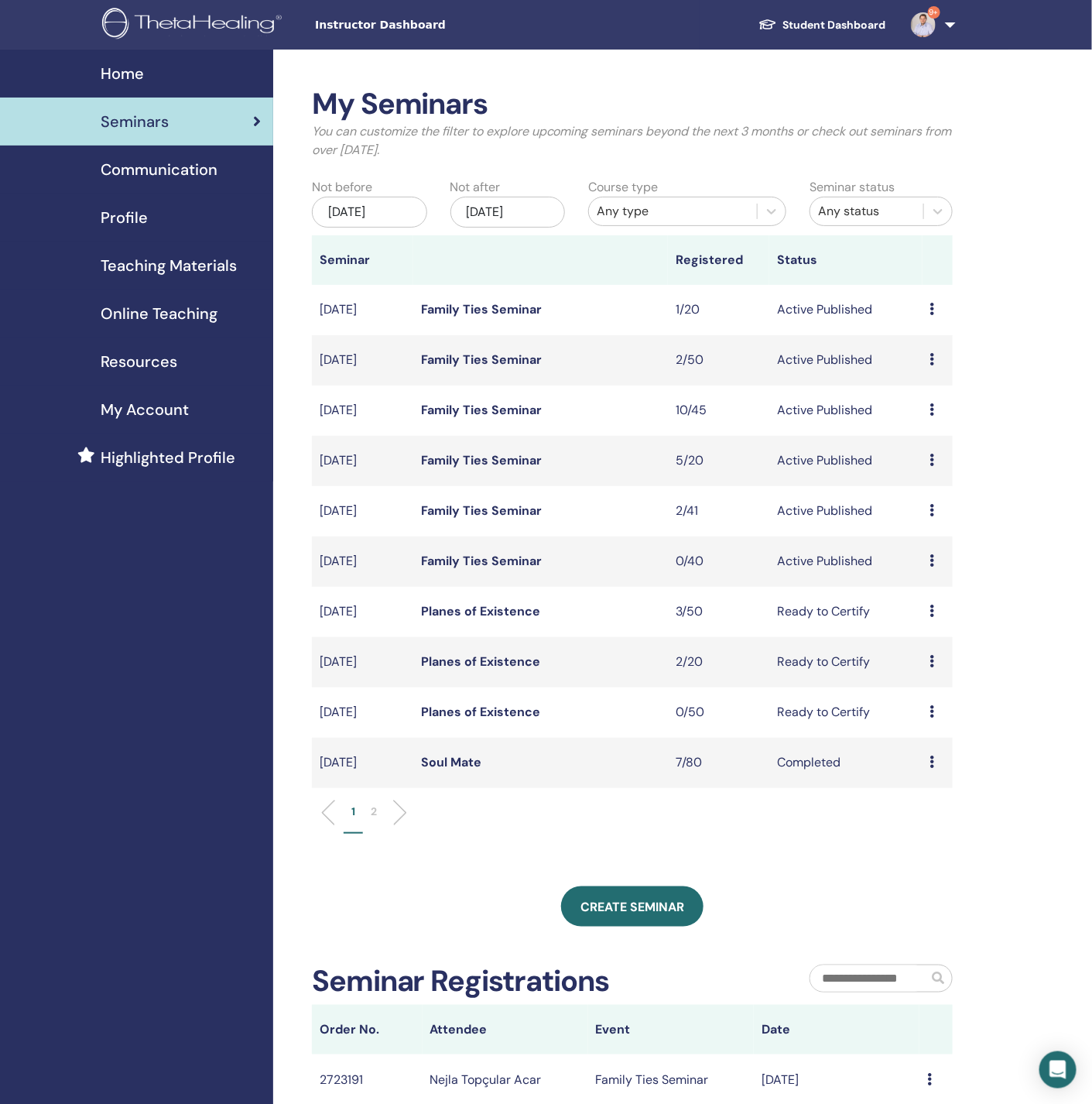
click at [537, 313] on link "Family Ties Seminar" at bounding box center [481, 310] width 121 height 16
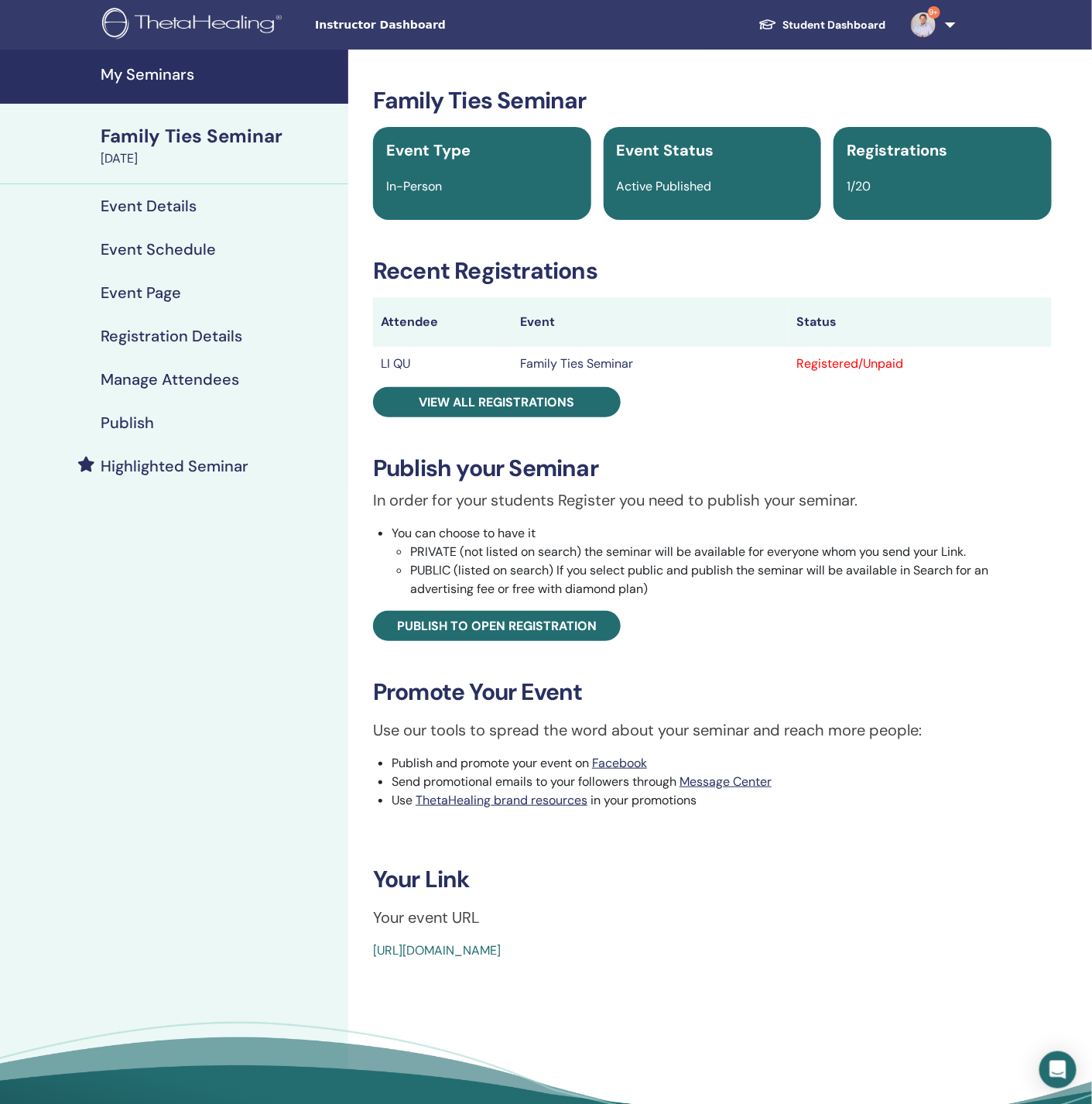
click at [160, 58] on link "My Seminars" at bounding box center [174, 76] width 348 height 54
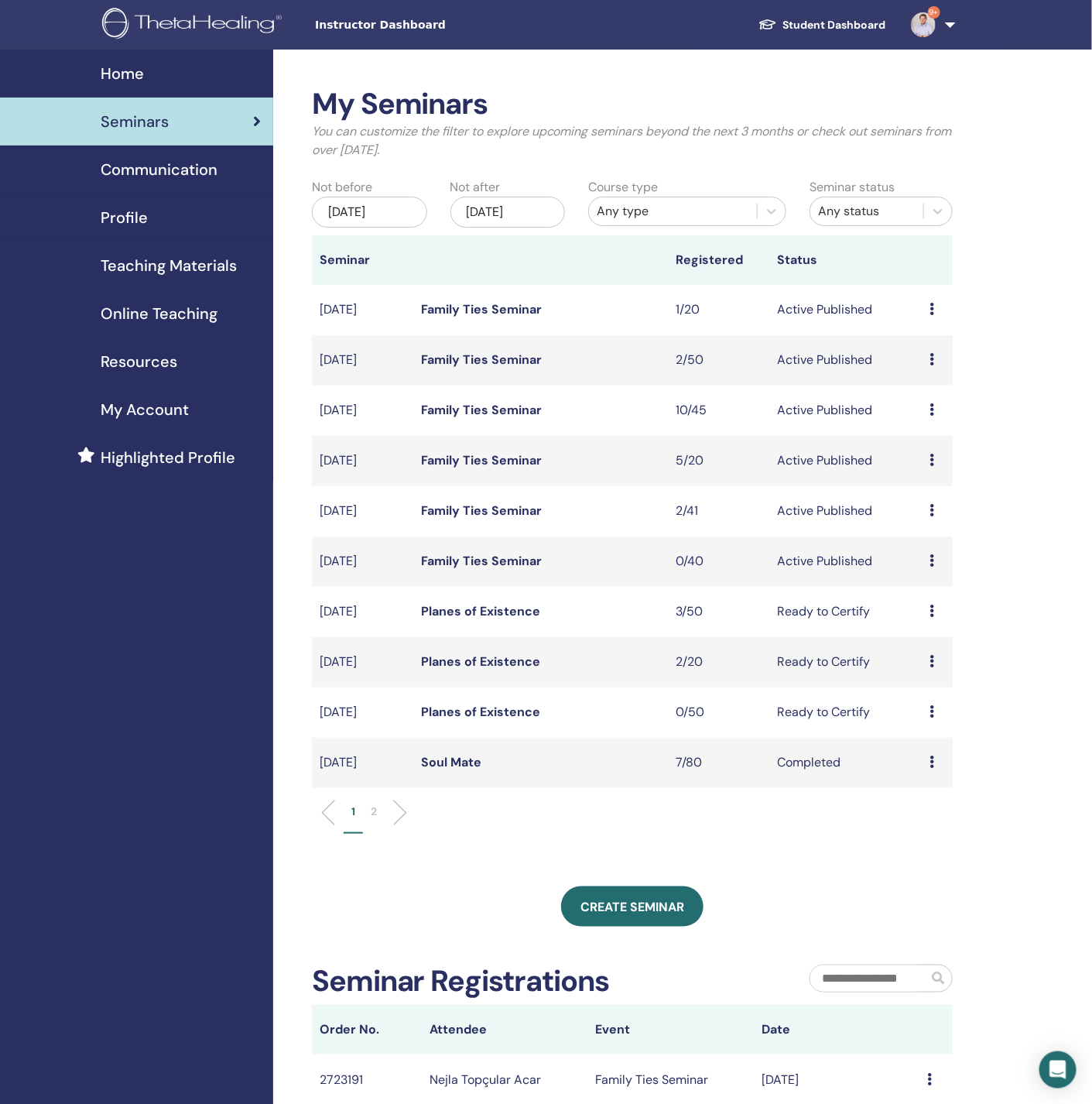
click at [483, 507] on link "Family Ties Seminar" at bounding box center [481, 510] width 121 height 16
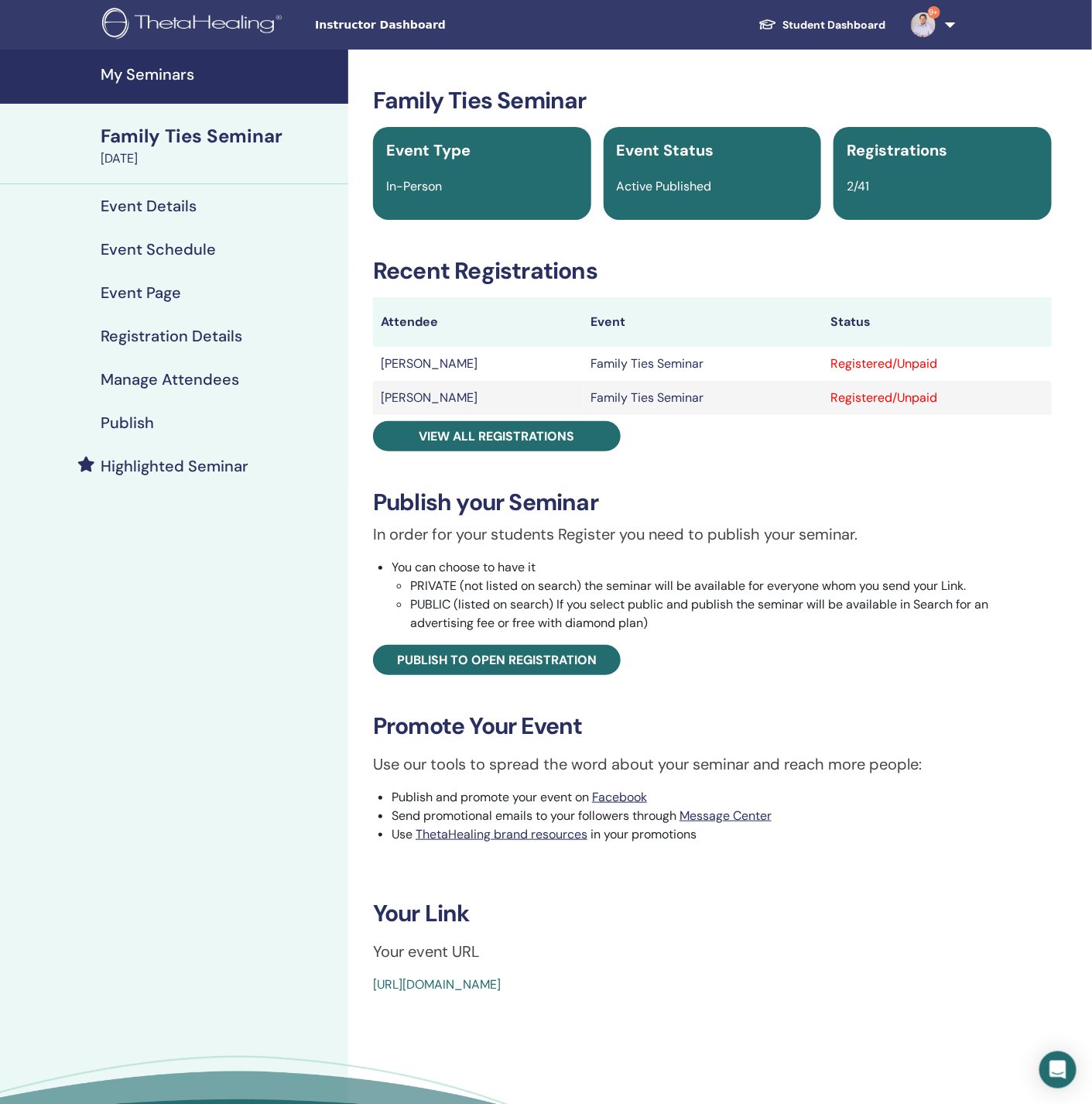
click at [204, 381] on h4 "Manage Attendees" at bounding box center [170, 379] width 139 height 19
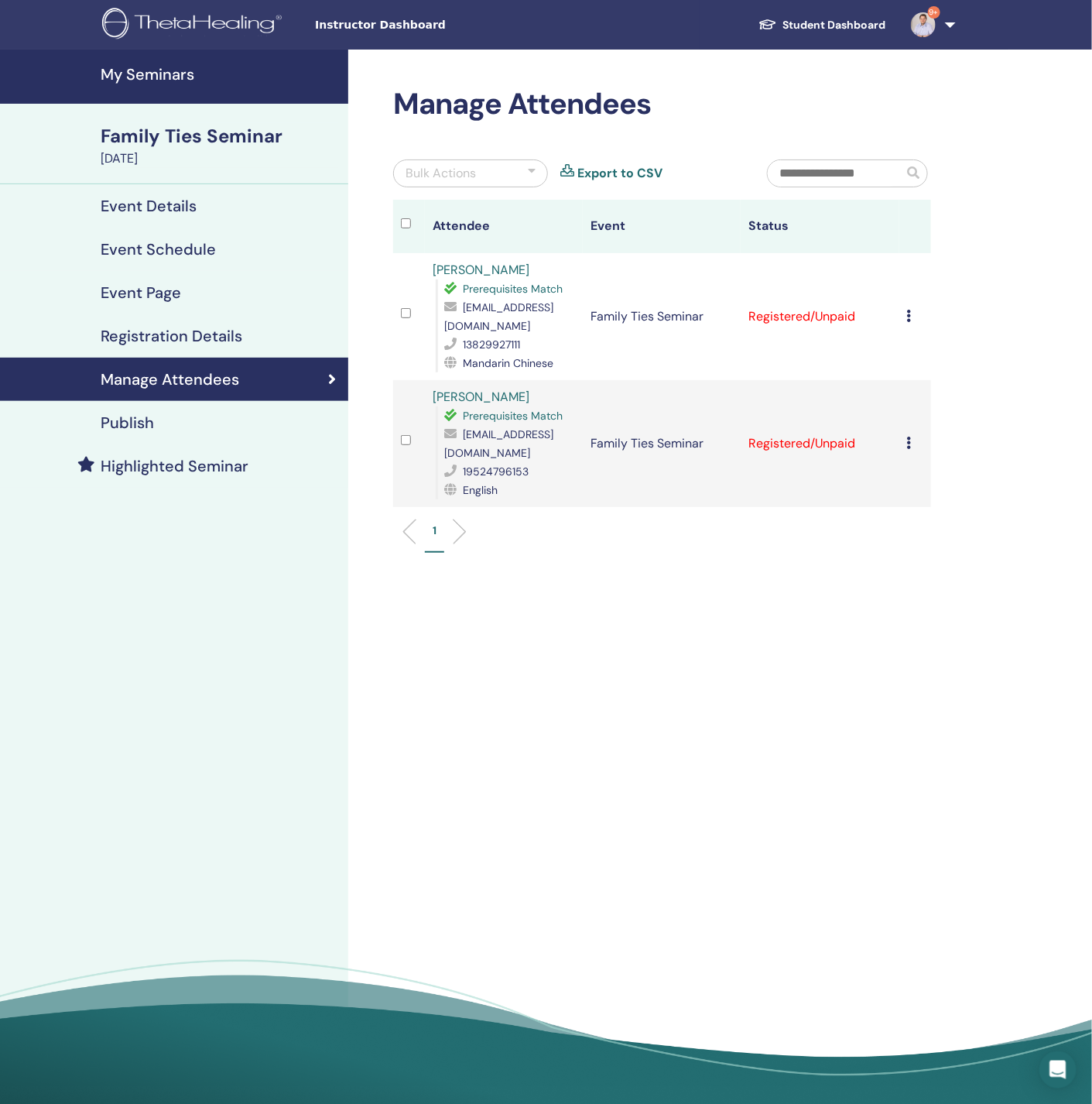
click at [910, 313] on icon at bounding box center [909, 316] width 4 height 13
click at [928, 353] on p "Do not auto-certify" at bounding box center [935, 350] width 122 height 19
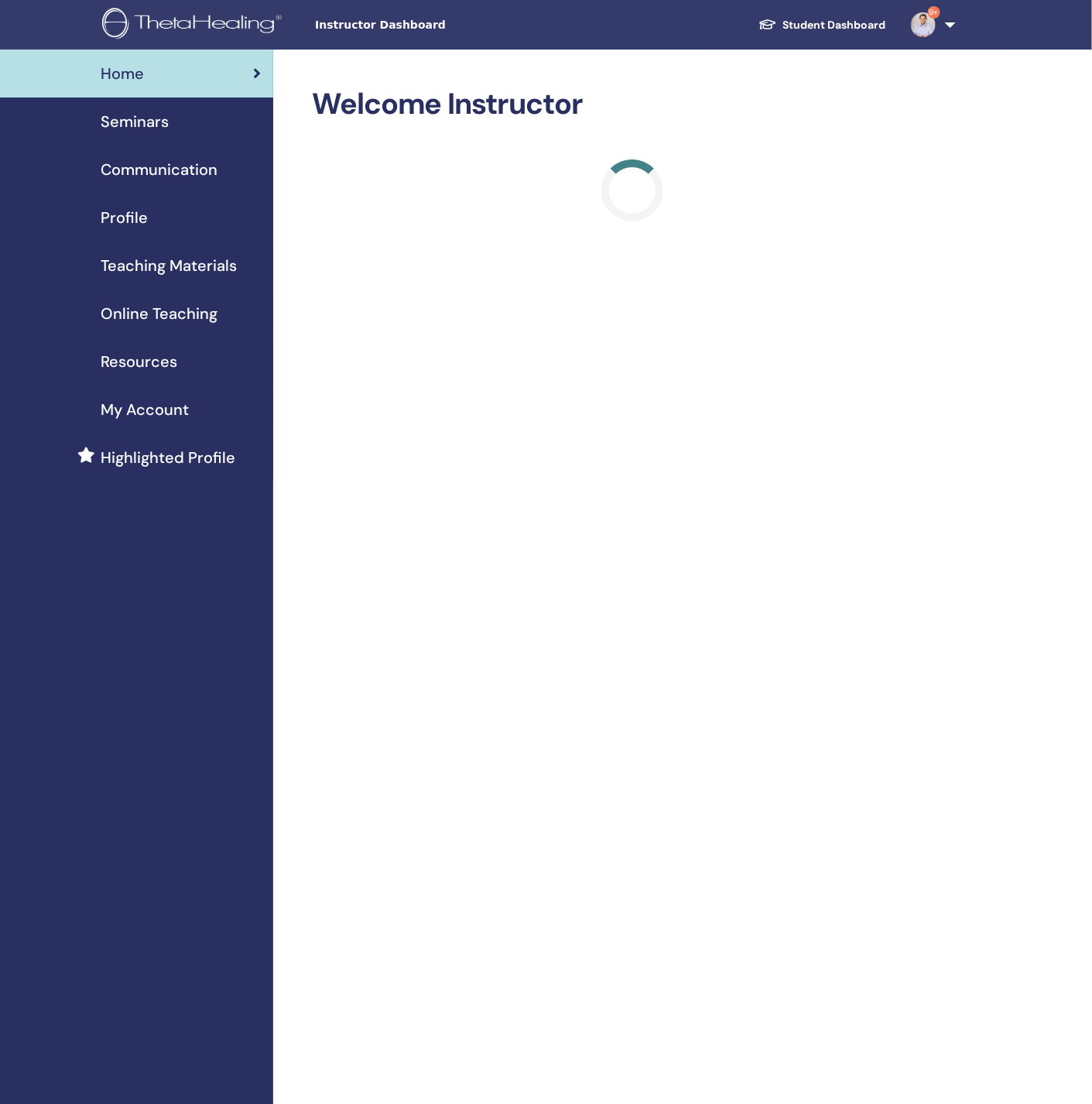
click at [200, 126] on div "Seminars" at bounding box center [137, 121] width 248 height 23
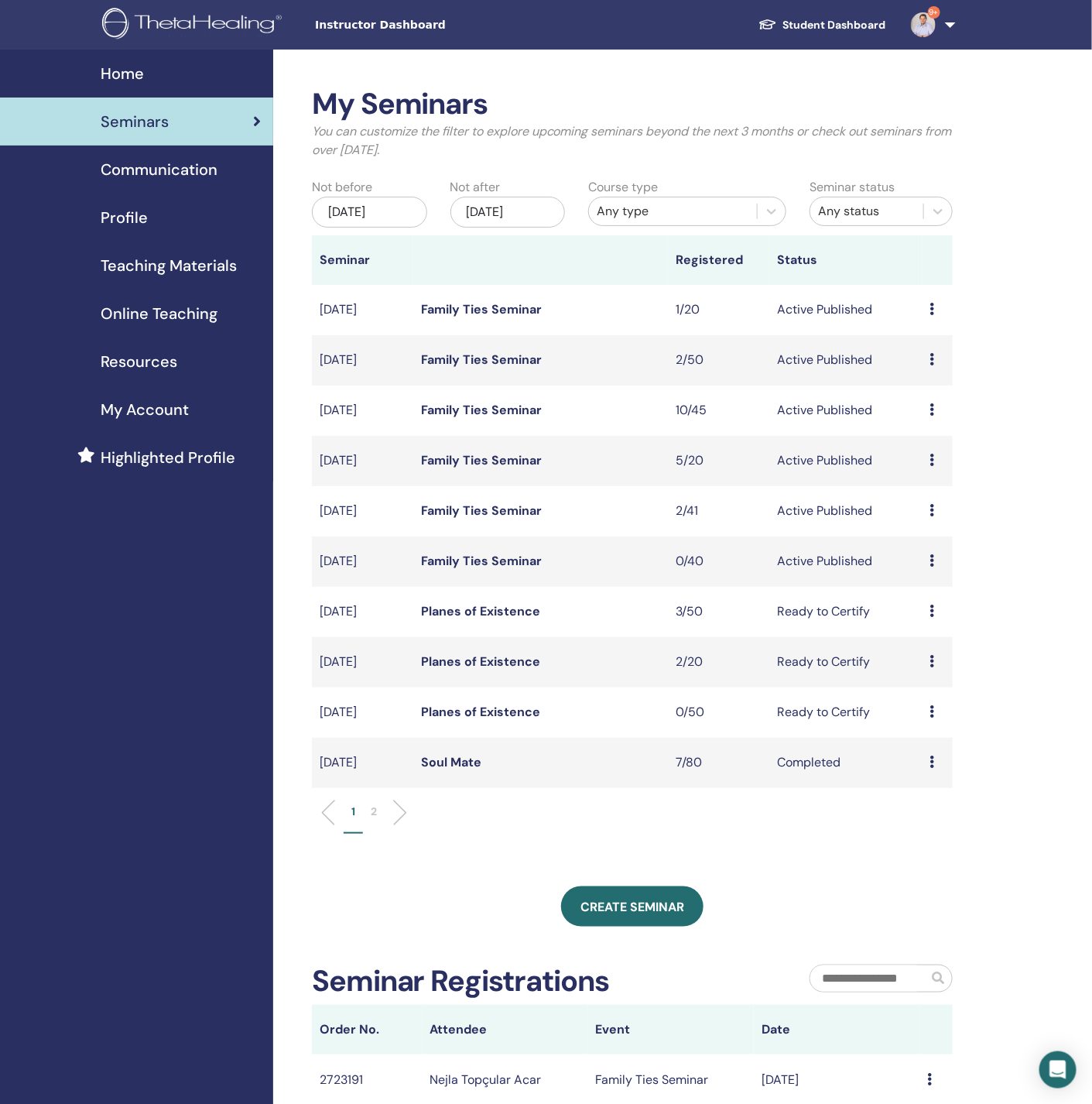
click at [488, 412] on link "Family Ties Seminar" at bounding box center [481, 409] width 121 height 16
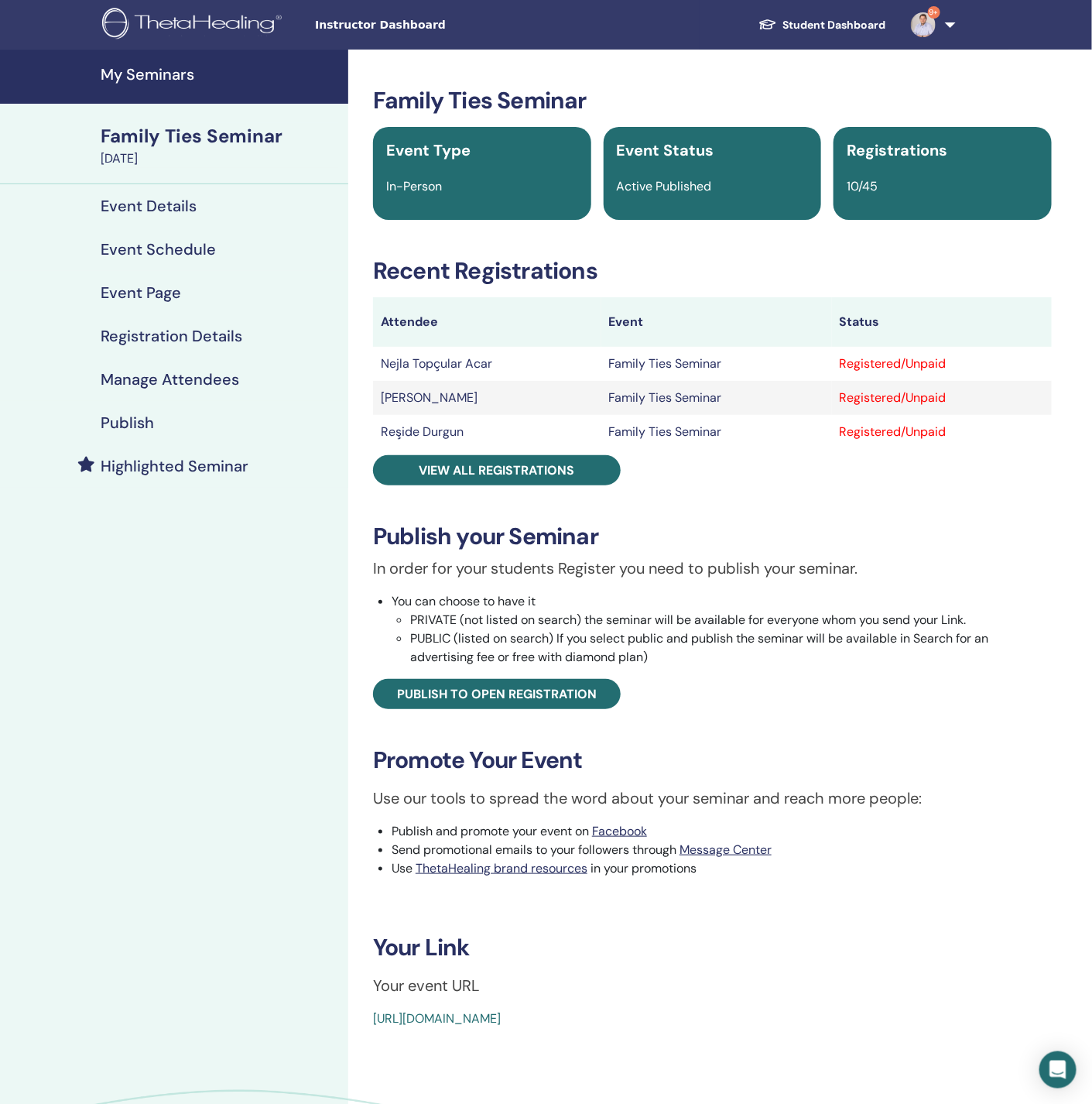
click at [195, 377] on h4 "Manage Attendees" at bounding box center [170, 379] width 139 height 19
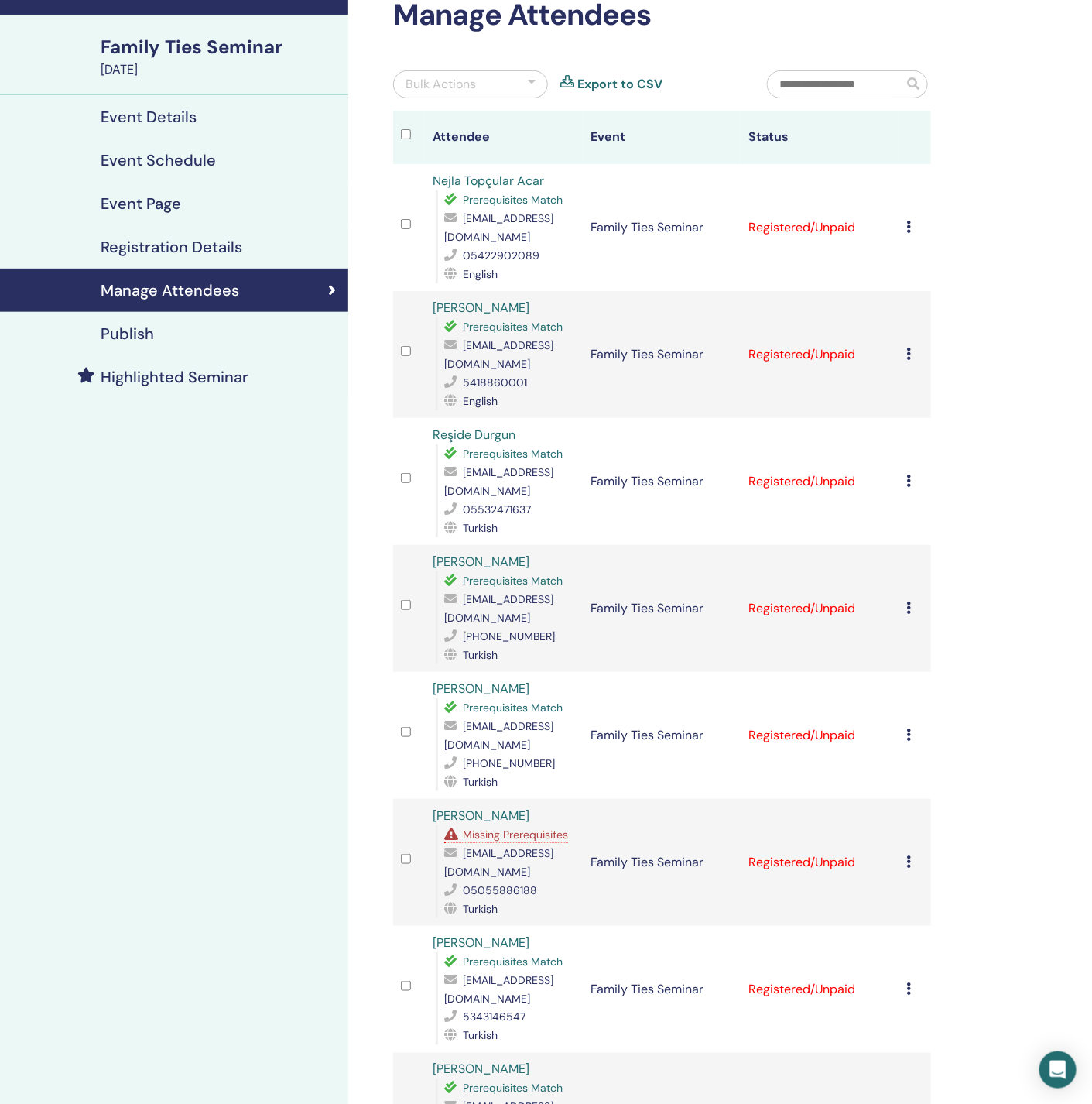
scroll to position [232, 0]
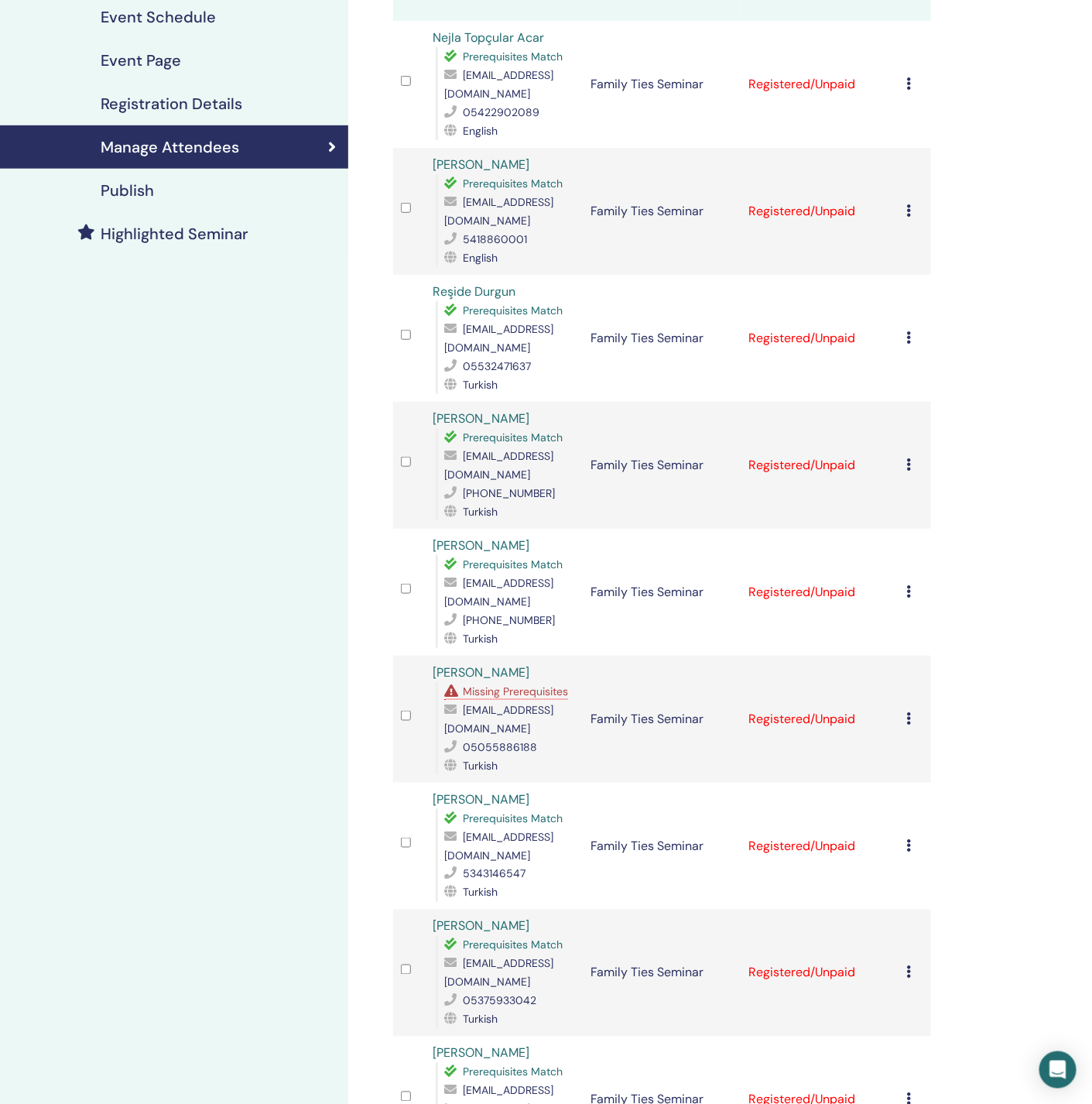
click at [910, 715] on icon at bounding box center [909, 718] width 4 height 13
click at [926, 749] on p "Do not auto-certify" at bounding box center [935, 751] width 122 height 19
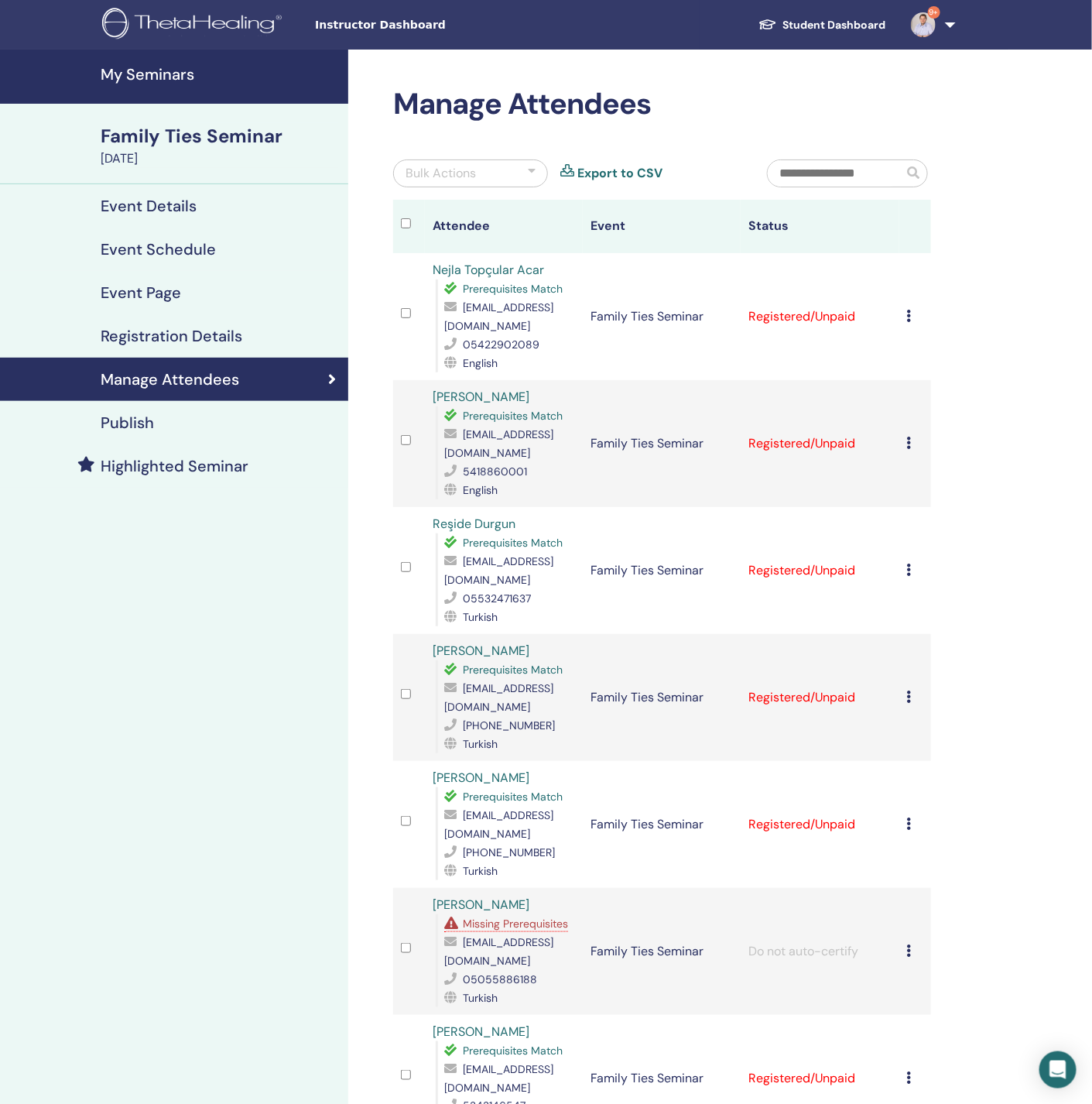
click at [912, 317] on div "Cancel Registration Do not auto-certify Mark as Paid Mark as Unpaid Mark as Abs…" at bounding box center [915, 317] width 16 height 19
click at [929, 485] on link "Download Certificate" at bounding box center [936, 477] width 120 height 16
